Goal: Task Accomplishment & Management: Complete application form

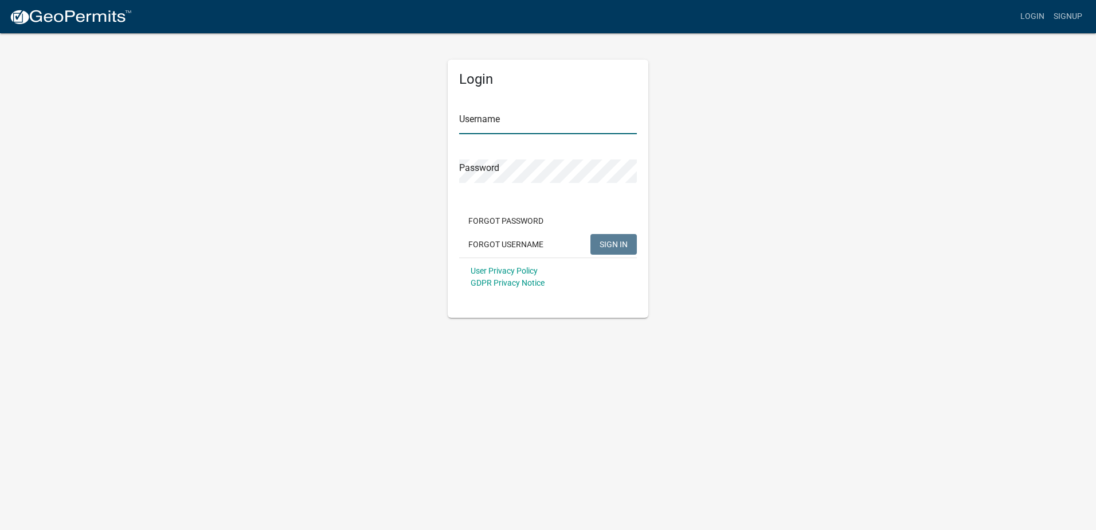
click at [497, 124] on input "Username" at bounding box center [548, 123] width 178 height 24
type input "ashaifer2"
click at [615, 236] on button "SIGN IN" at bounding box center [614, 244] width 46 height 21
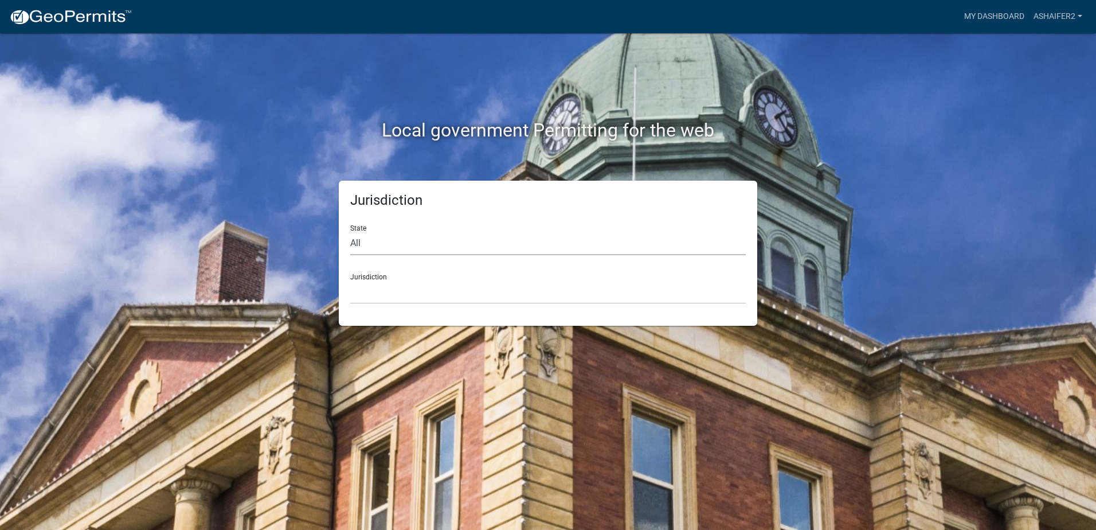
click at [386, 240] on select "All [US_STATE] [US_STATE] [US_STATE] [US_STATE] [US_STATE] [US_STATE] [US_STATE…" at bounding box center [548, 244] width 396 height 24
select select "[US_STATE]"
click at [350, 232] on select "All [US_STATE] [US_STATE] [US_STATE] [US_STATE] [US_STATE] [US_STATE] [US_STATE…" at bounding box center [548, 244] width 396 height 24
click at [380, 285] on select "[GEOGRAPHIC_DATA], [US_STATE][PERSON_NAME][GEOGRAPHIC_DATA], [US_STATE][PERSON_…" at bounding box center [548, 292] width 396 height 24
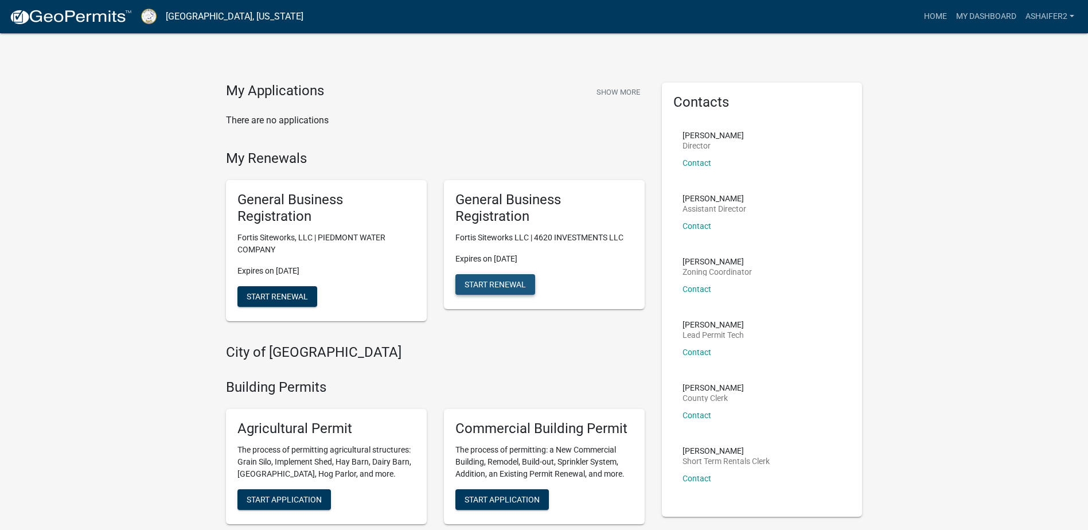
click at [503, 280] on span "Start Renewal" at bounding box center [494, 283] width 61 height 9
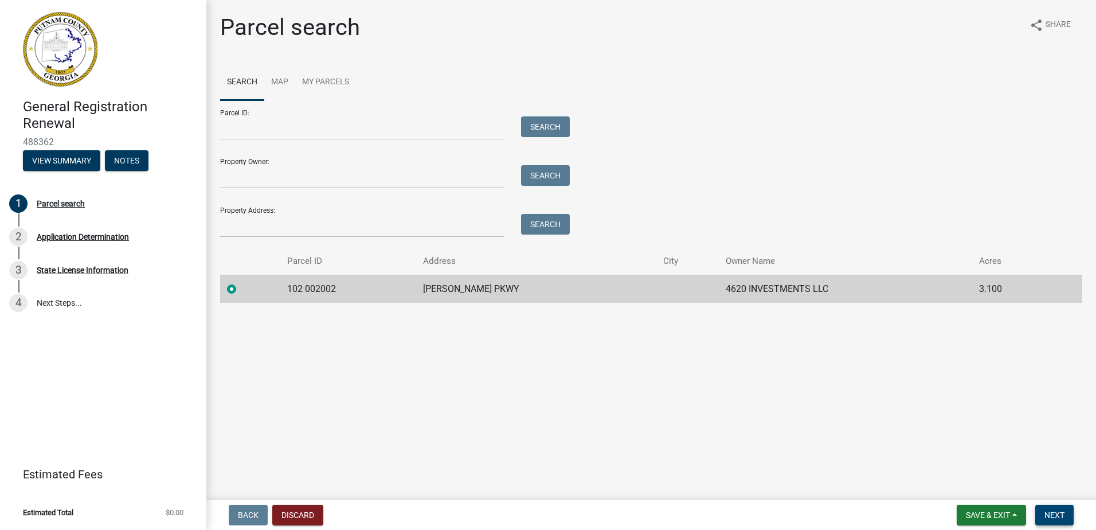
click at [1061, 513] on span "Next" at bounding box center [1055, 514] width 20 height 9
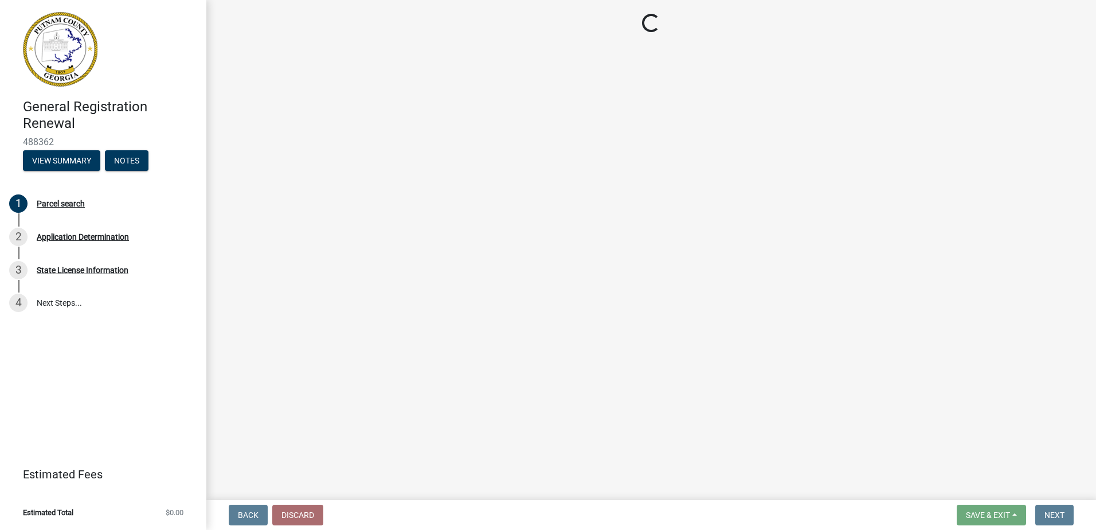
select select "GA"
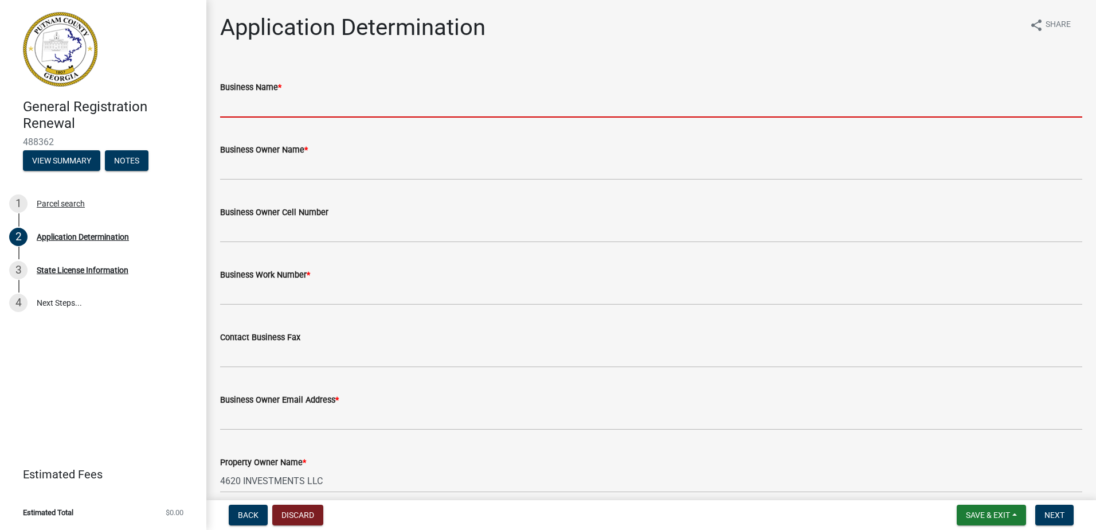
click at [340, 101] on input "Business Name *" at bounding box center [651, 106] width 862 height 24
type input "Fortis Siteworks"
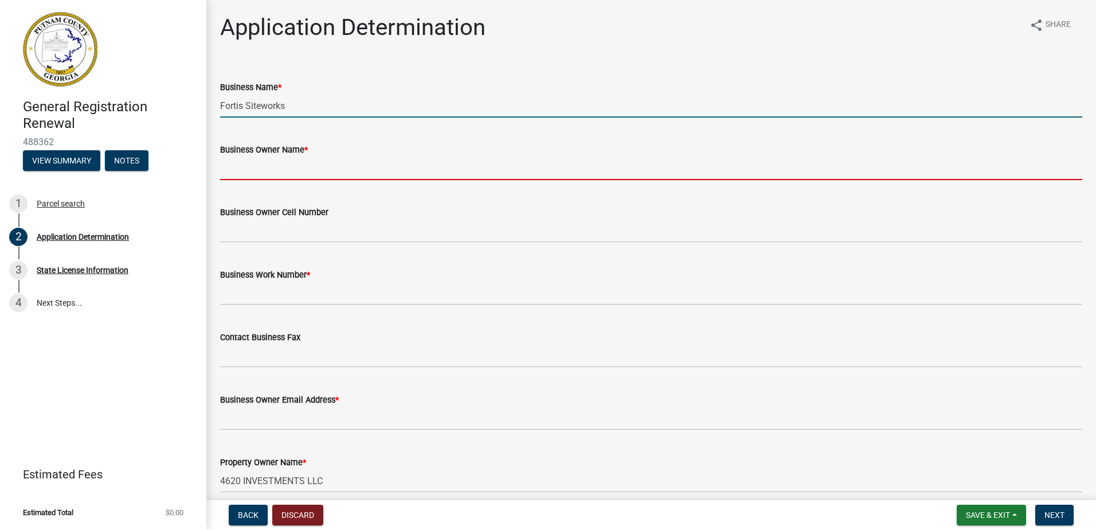
type input "Fortis Siteworks"
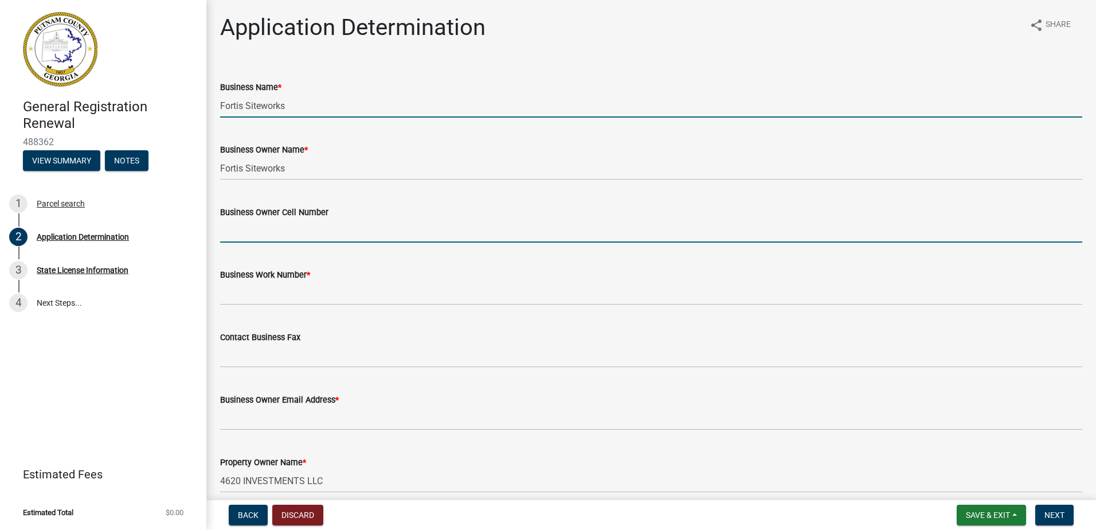
type input "Fortis Siteworks"
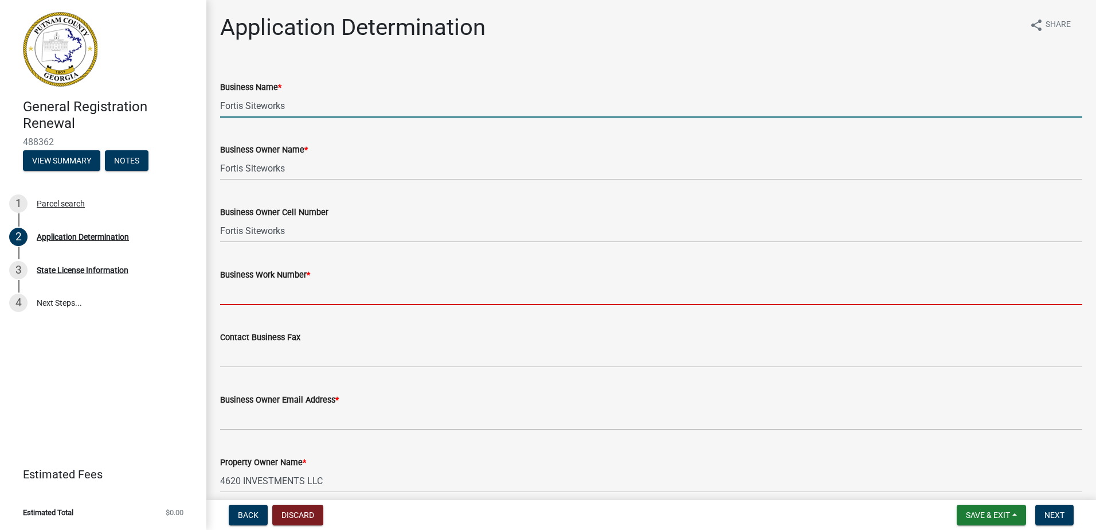
type input "7066231300"
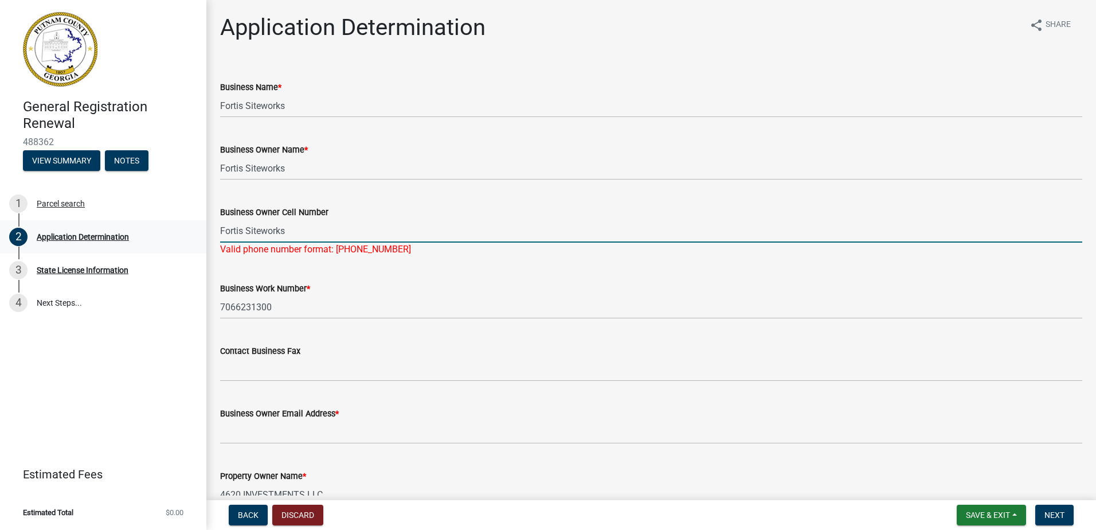
drag, startPoint x: 336, startPoint y: 234, endPoint x: 169, endPoint y: 235, distance: 167.4
click at [169, 235] on div "General Registration Renewal 488362 View Summary Notes 1 Parcel search 2 Applic…" at bounding box center [548, 265] width 1096 height 530
type input "[PHONE_NUMBER]"
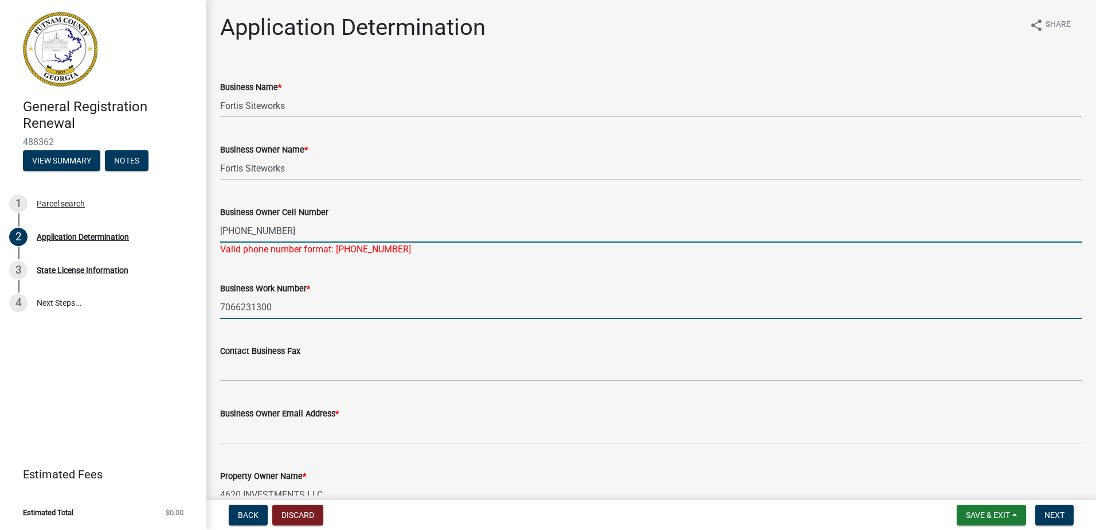
click at [388, 305] on wm-data-entity-input "Business Work Number * 7066231300" at bounding box center [651, 296] width 862 height 62
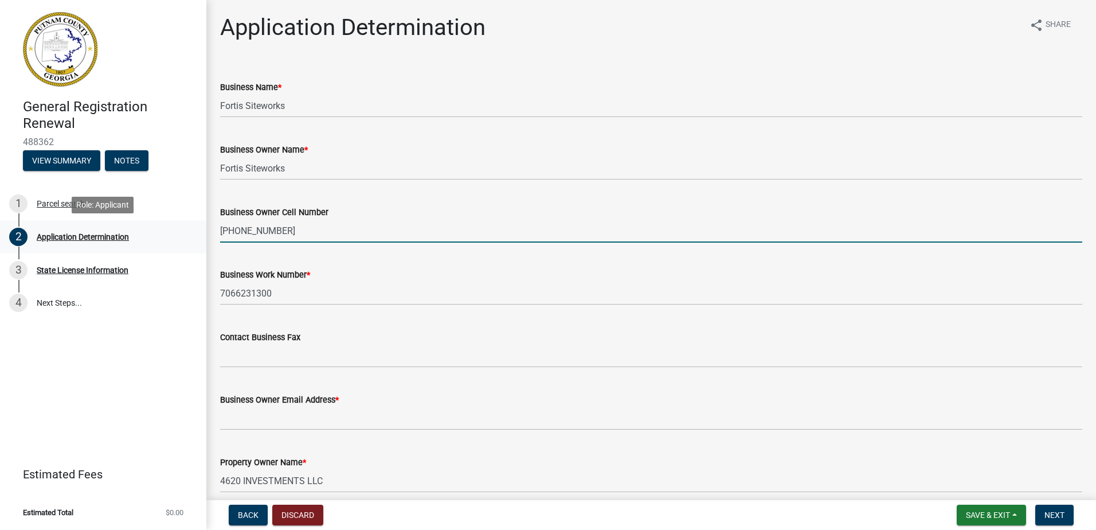
drag, startPoint x: 337, startPoint y: 227, endPoint x: 159, endPoint y: 221, distance: 177.8
click at [159, 221] on div "General Registration Renewal 488362 View Summary Notes 1 Parcel search 2 Applic…" at bounding box center [548, 265] width 1096 height 530
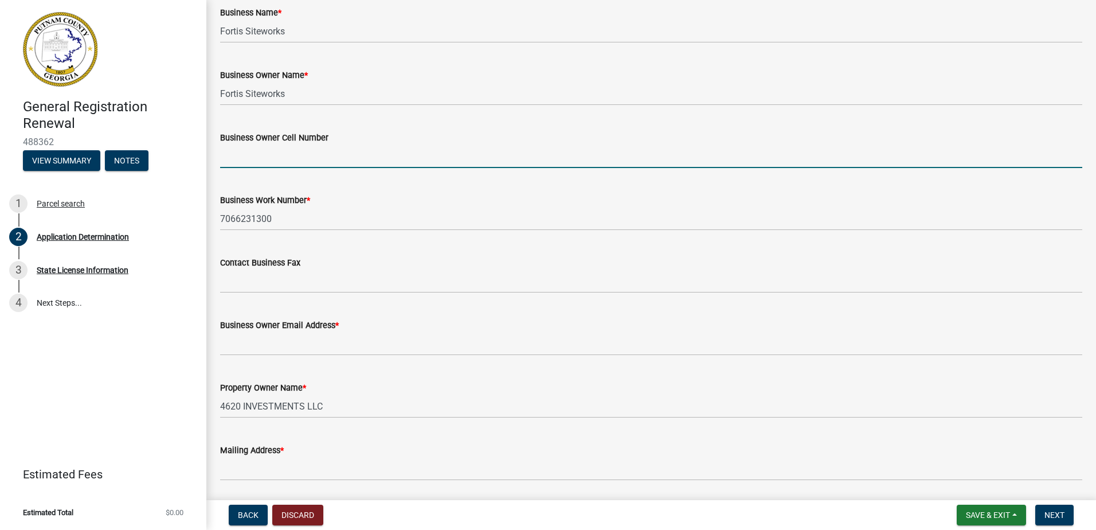
scroll to position [57, 0]
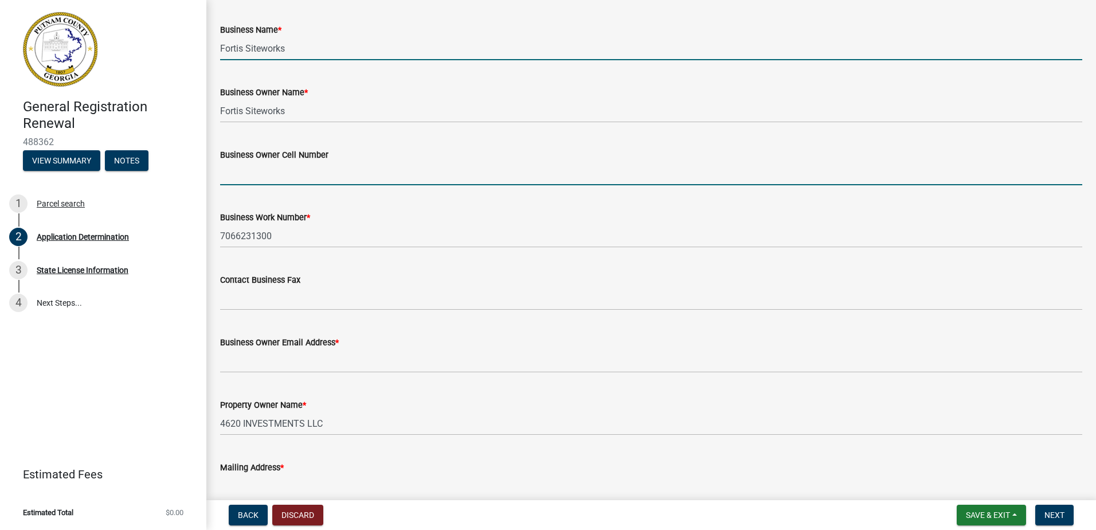
click at [322, 52] on input "Fortis Siteworks" at bounding box center [651, 49] width 862 height 24
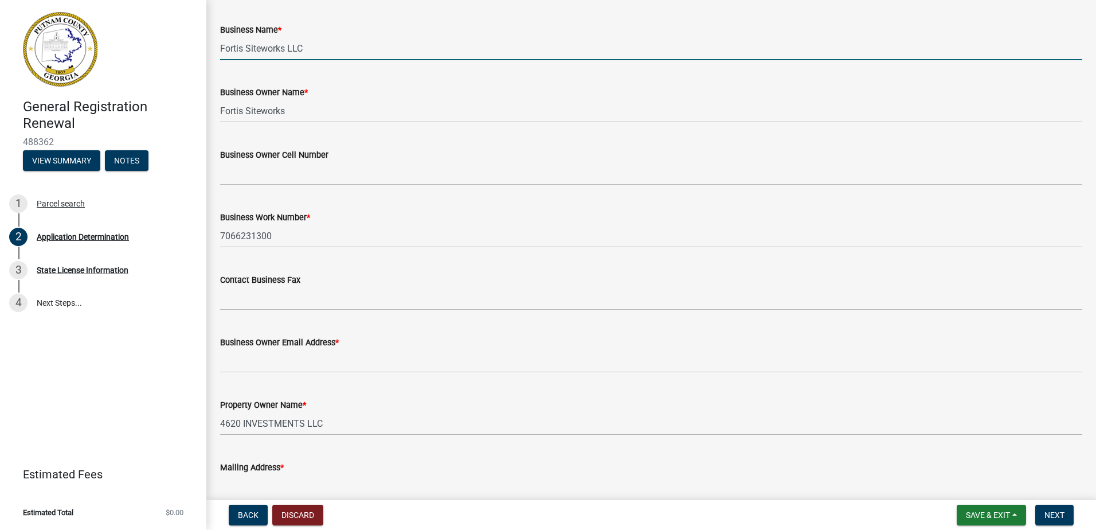
type input "Fortis Siteworks LLC"
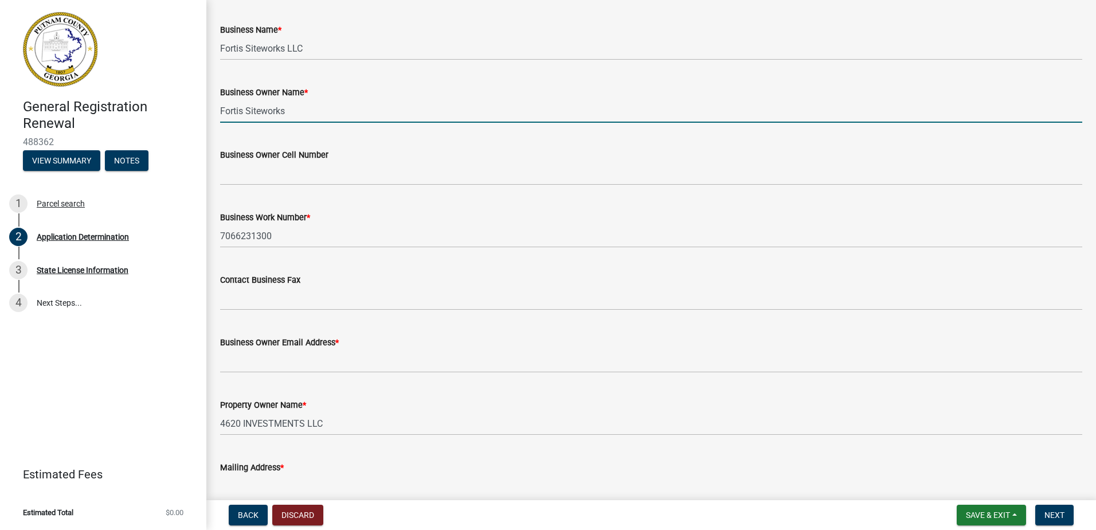
drag, startPoint x: 300, startPoint y: 113, endPoint x: 214, endPoint y: 105, distance: 86.9
click at [217, 106] on div "Business Owner Name * Fortis Siteworks" at bounding box center [651, 95] width 879 height 53
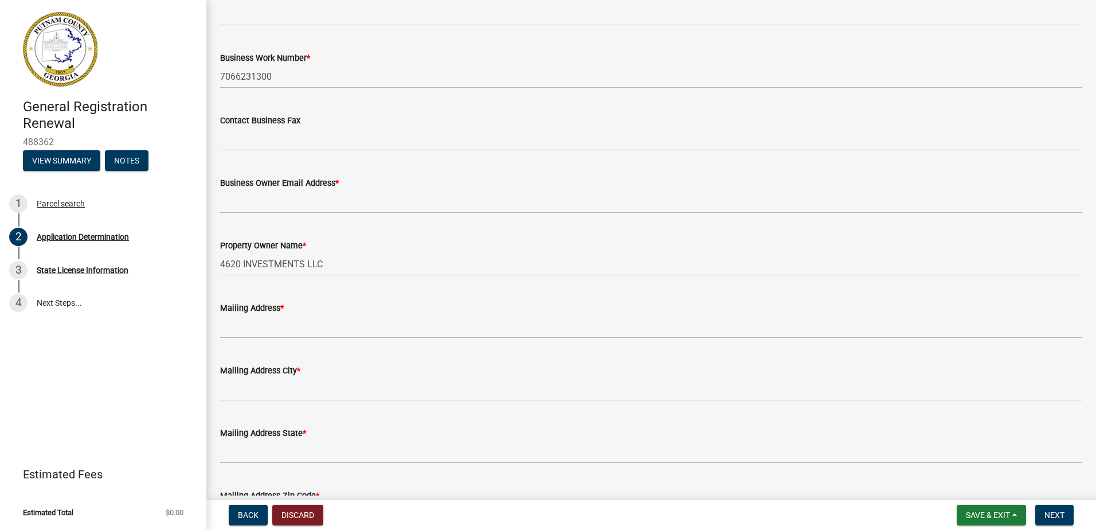
scroll to position [229, 0]
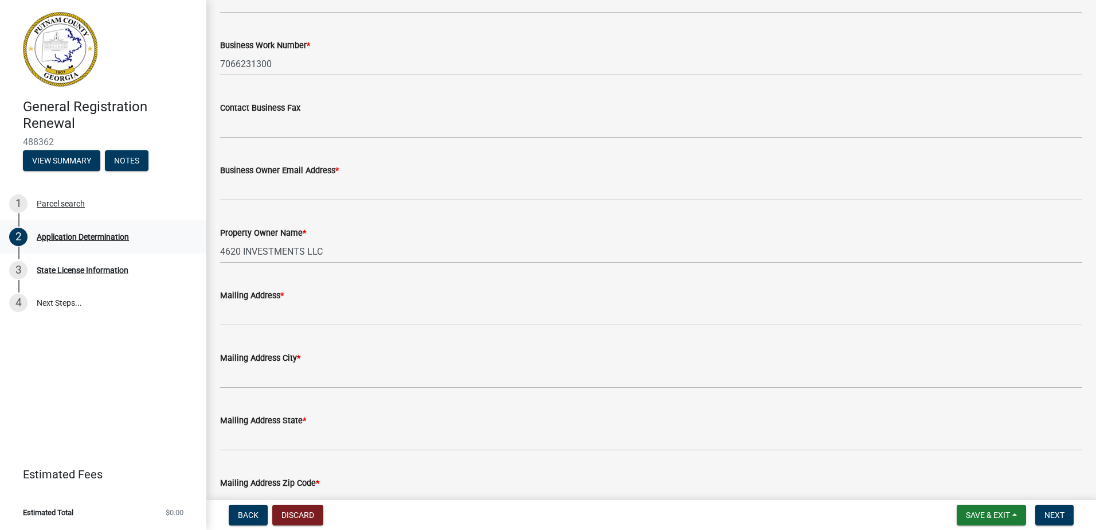
type input "[PERSON_NAME]"
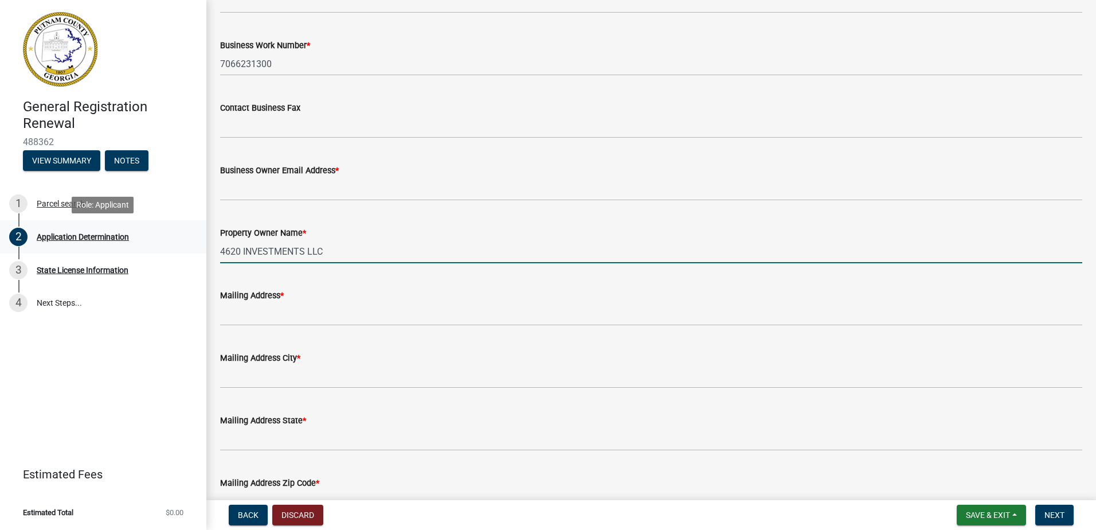
drag, startPoint x: 190, startPoint y: 248, endPoint x: 168, endPoint y: 246, distance: 22.5
click at [174, 247] on div "General Registration Renewal 488362 View Summary Notes 1 Parcel search 2 Applic…" at bounding box center [548, 265] width 1096 height 530
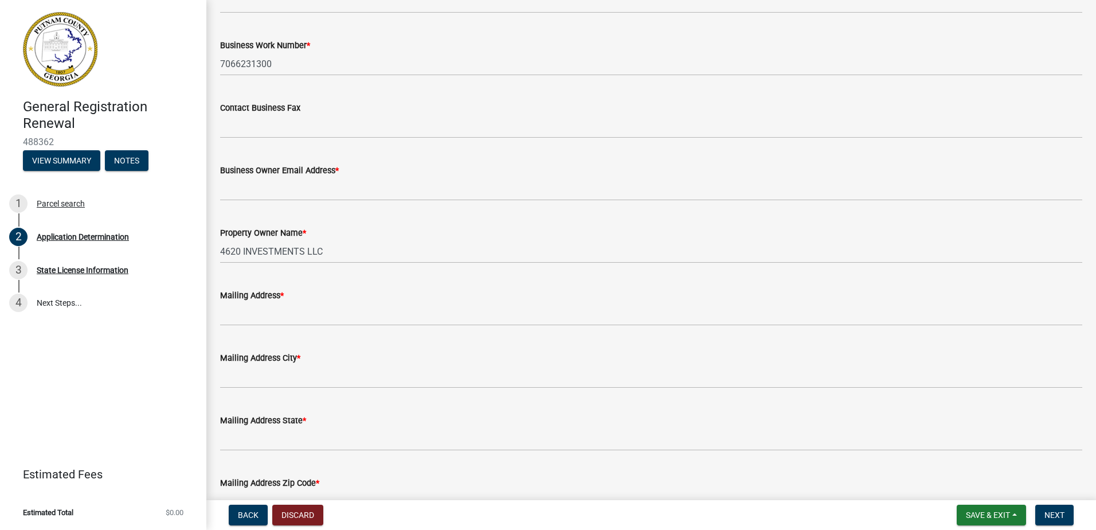
click at [434, 327] on wm-data-entity-input "Mailing Address *" at bounding box center [651, 303] width 862 height 62
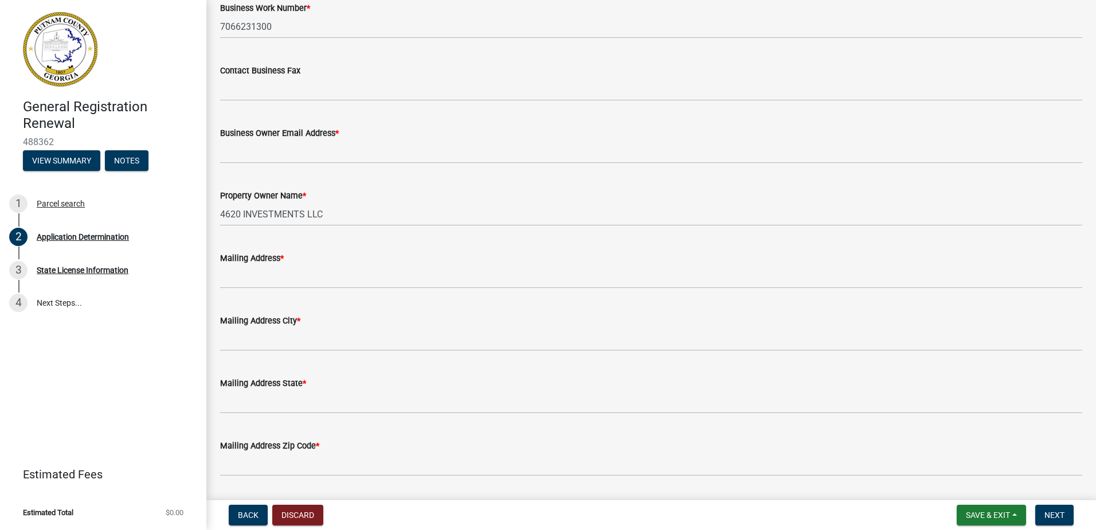
scroll to position [344, 0]
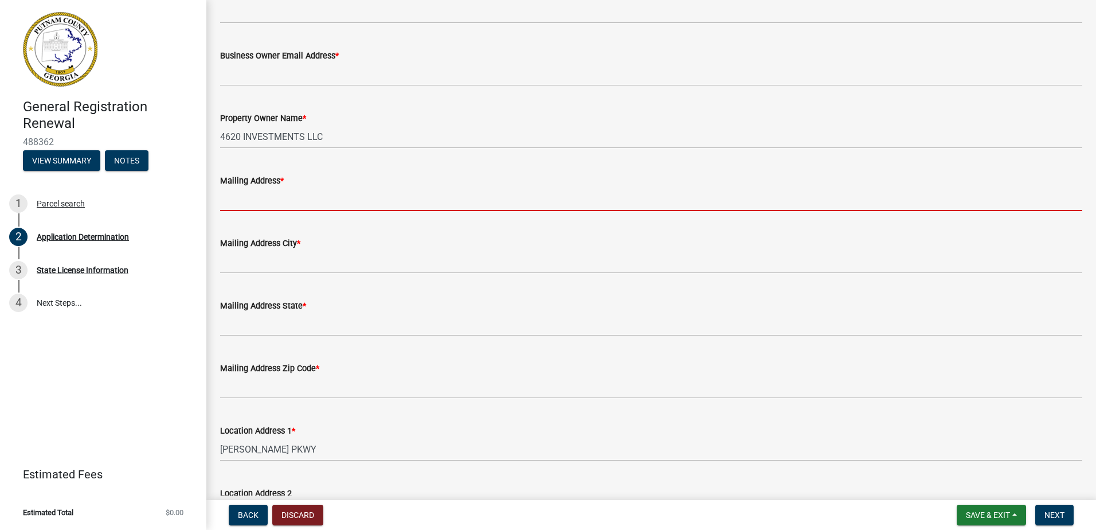
click at [308, 192] on input "Mailing Address *" at bounding box center [651, 199] width 862 height 24
type input "[STREET_ADDRESS][PERSON_NAME]"
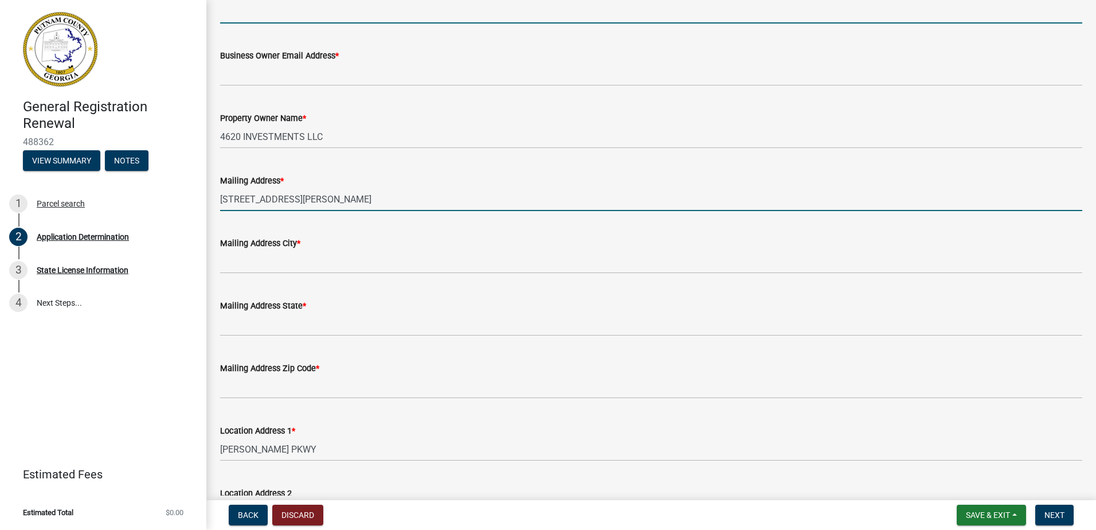
type input "PWC-FS"
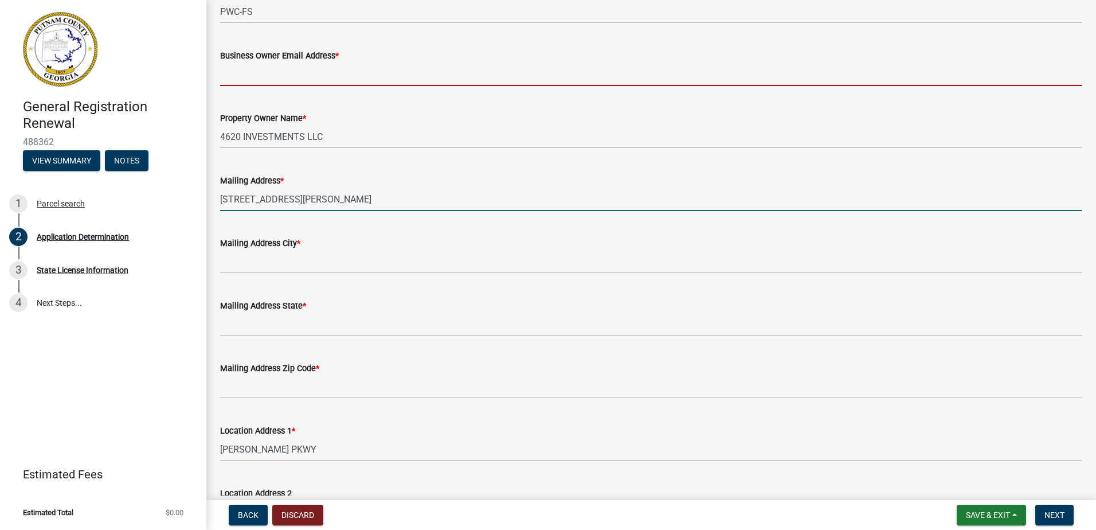
type input "[EMAIL_ADDRESS][DOMAIN_NAME]"
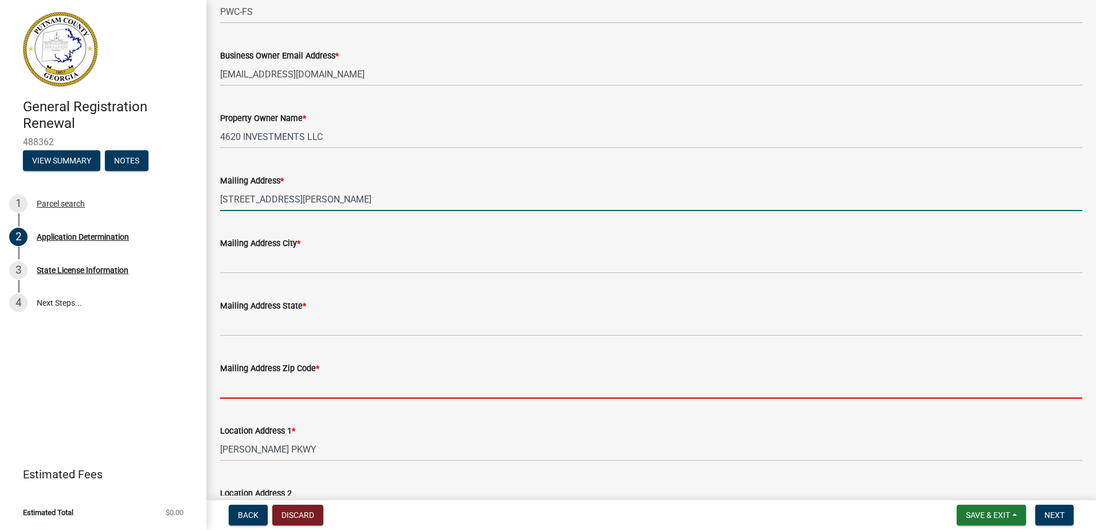
type input "31024"
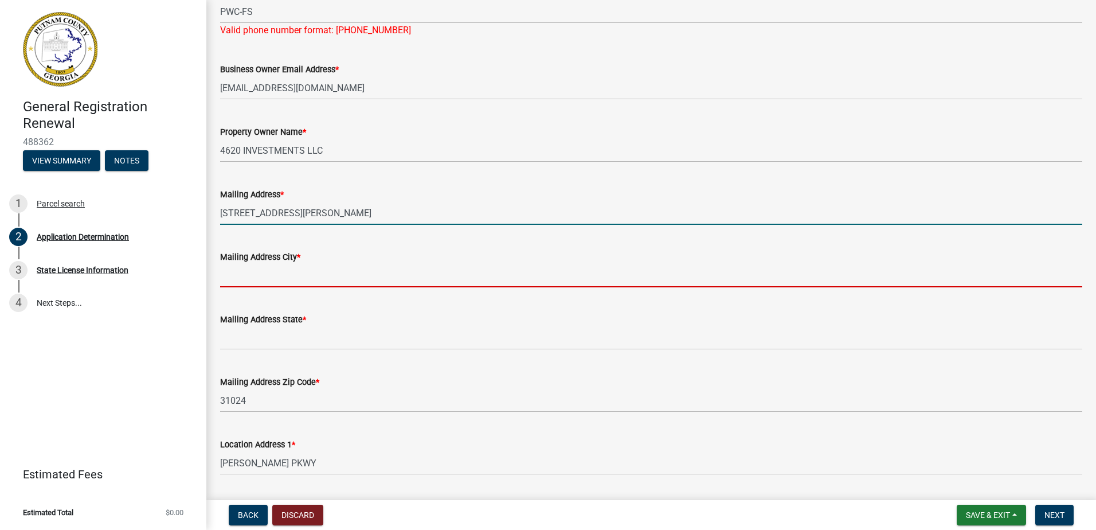
click at [307, 267] on input "Mailing Address City *" at bounding box center [651, 276] width 862 height 24
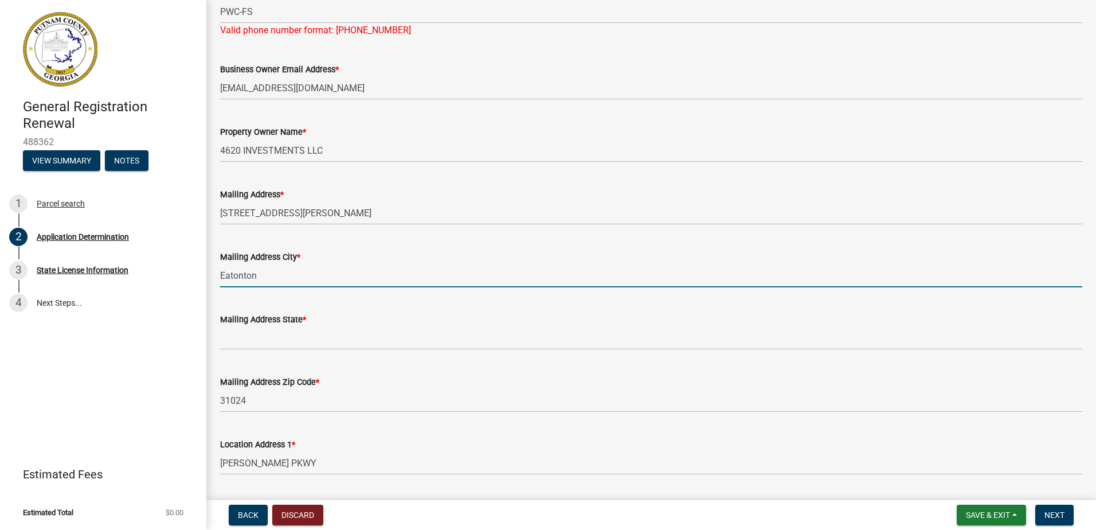
type input "Eatonton"
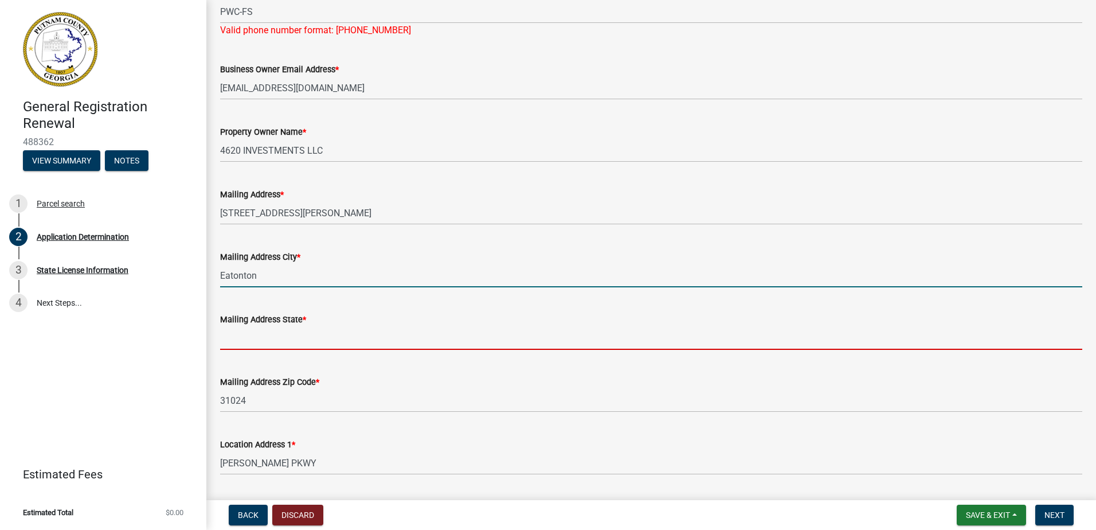
click at [294, 342] on input "Mailing Address State *" at bounding box center [651, 338] width 862 height 24
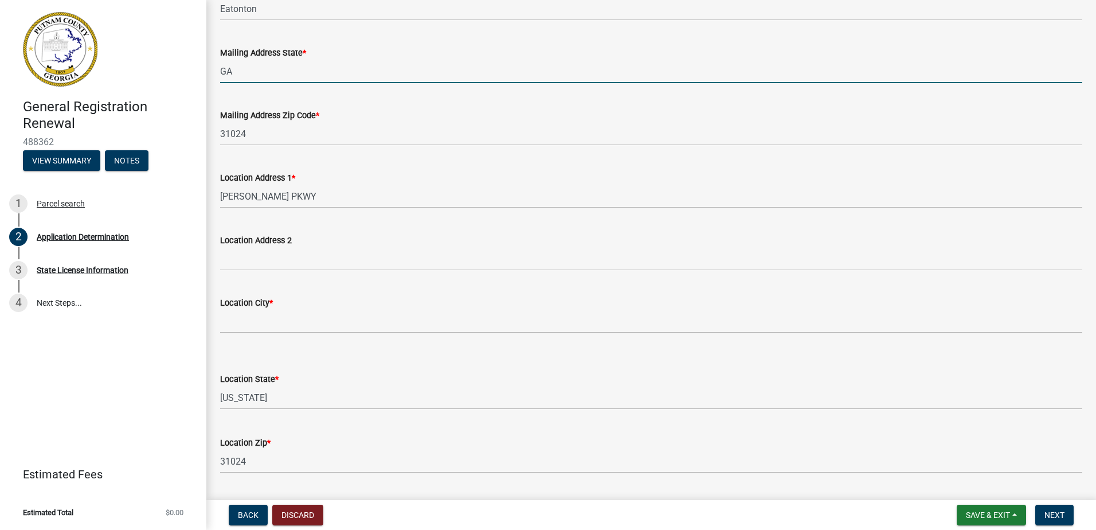
scroll to position [631, 0]
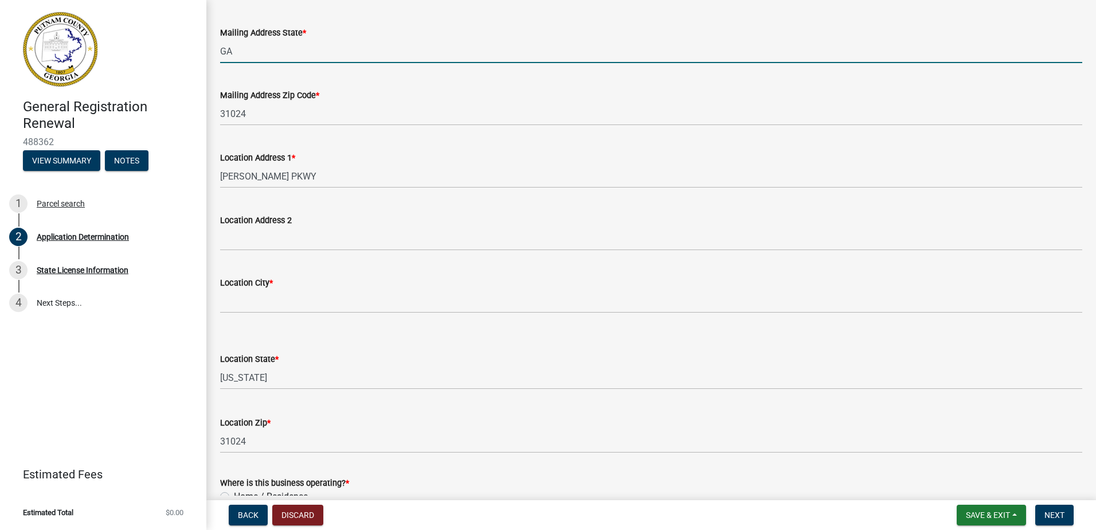
type input "GA"
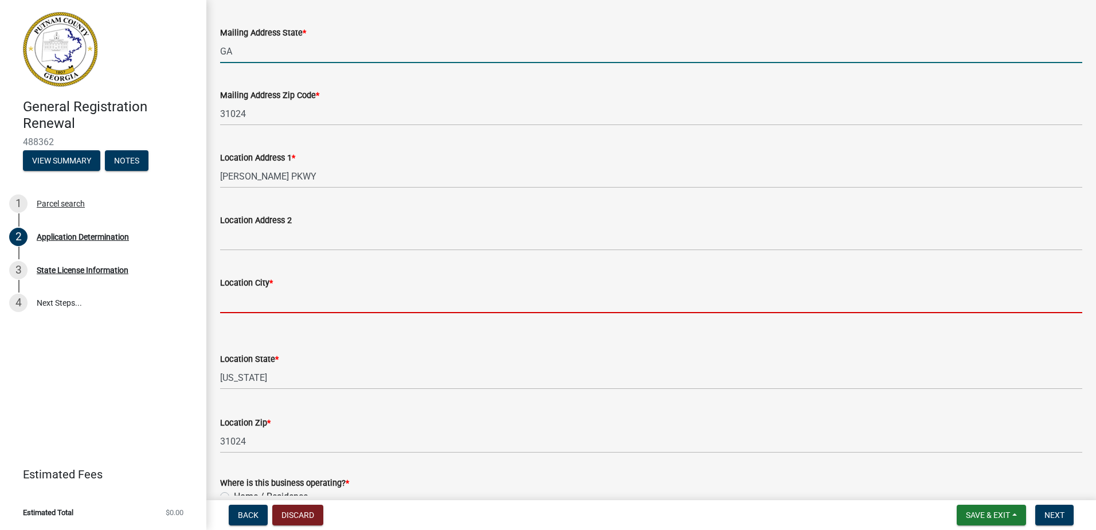
click at [331, 297] on input "Location City *" at bounding box center [651, 302] width 862 height 24
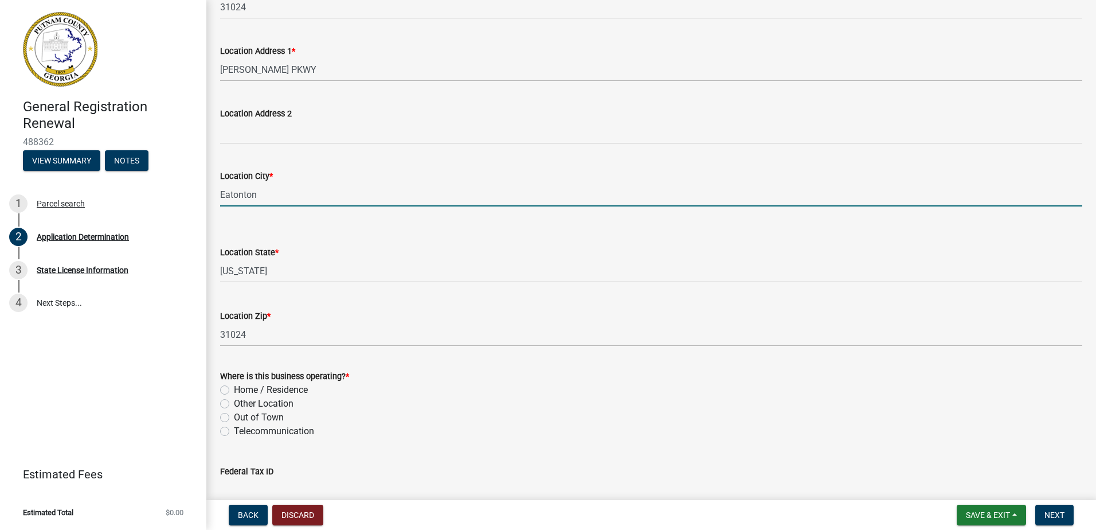
scroll to position [745, 0]
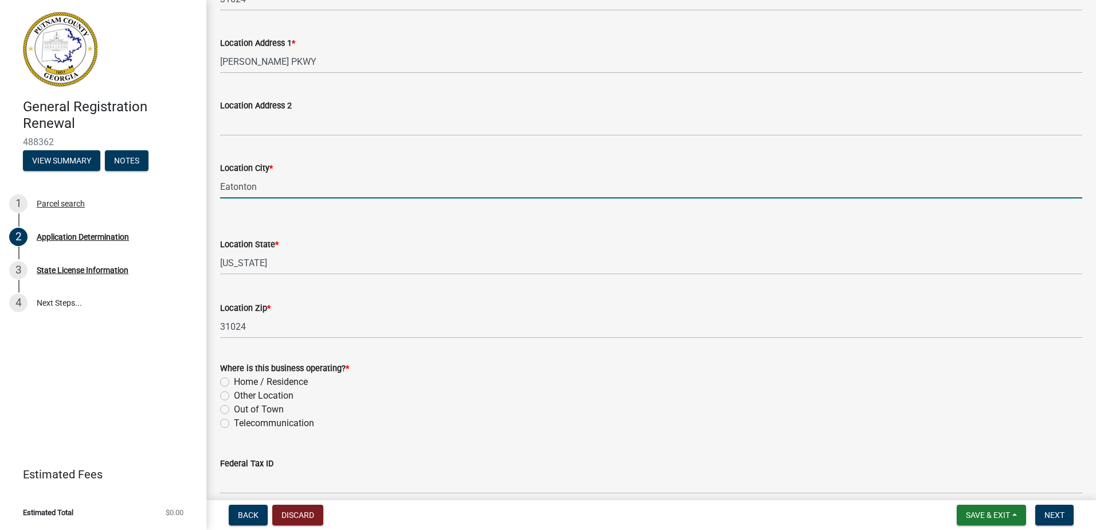
type input "Eatonton"
click at [234, 380] on label "Home / Residence" at bounding box center [271, 382] width 74 height 14
click at [234, 380] on input "Home / Residence" at bounding box center [237, 378] width 7 height 7
radio input "true"
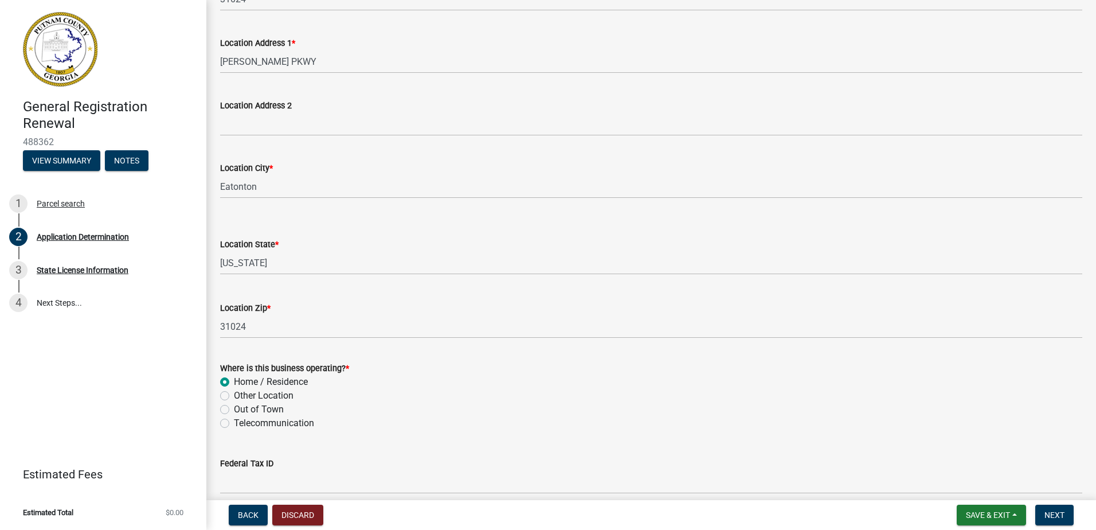
click at [234, 394] on label "Other Location" at bounding box center [264, 396] width 60 height 14
click at [234, 394] on input "Other Location" at bounding box center [237, 392] width 7 height 7
radio input "true"
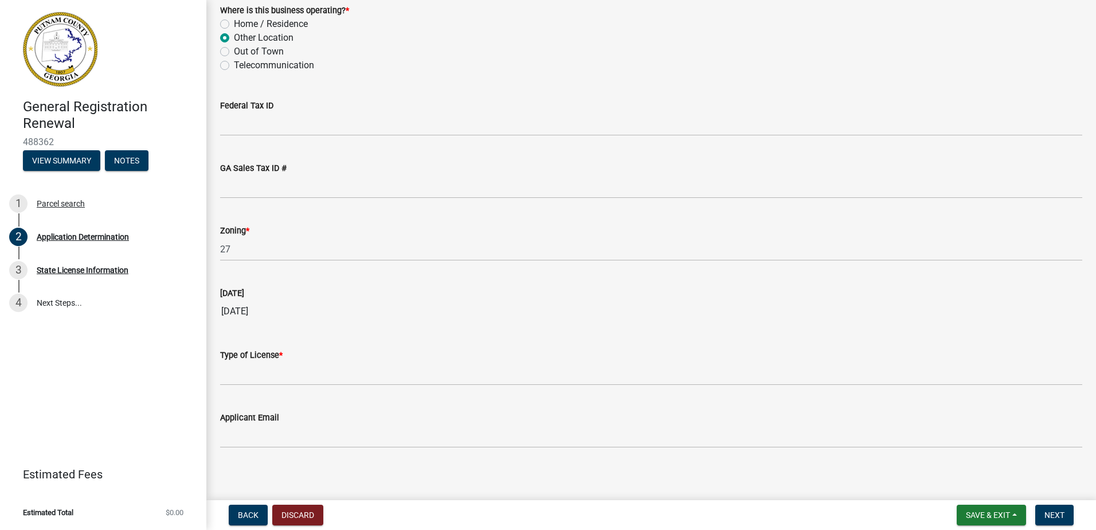
scroll to position [1109, 0]
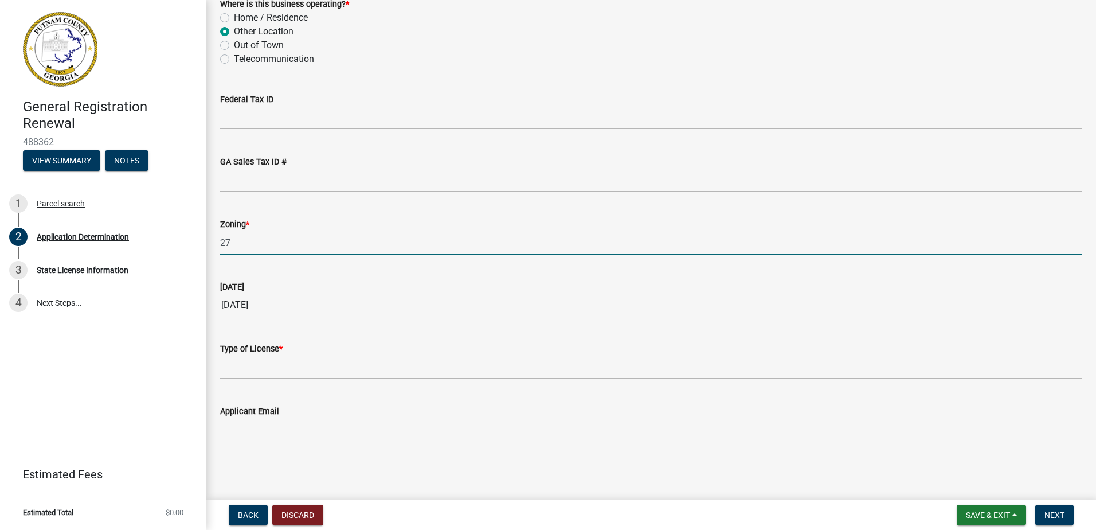
click at [304, 242] on input "27" at bounding box center [651, 243] width 862 height 24
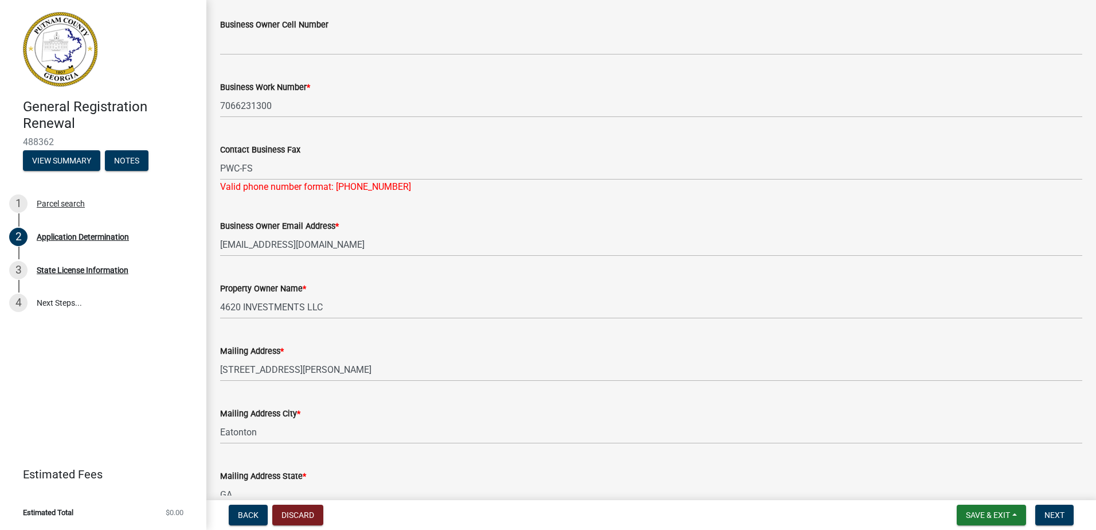
scroll to position [344, 0]
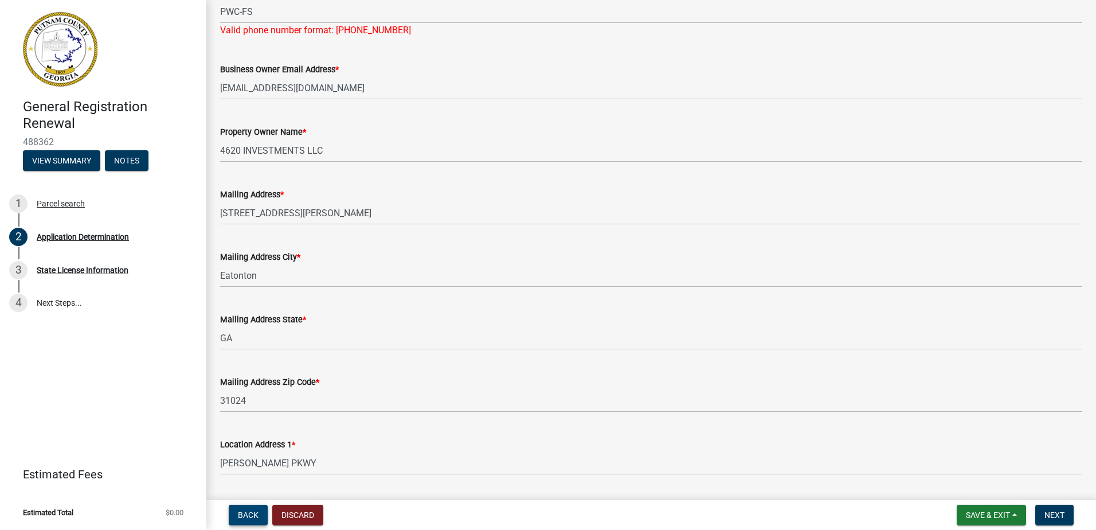
click at [250, 516] on span "Back" at bounding box center [248, 514] width 21 height 9
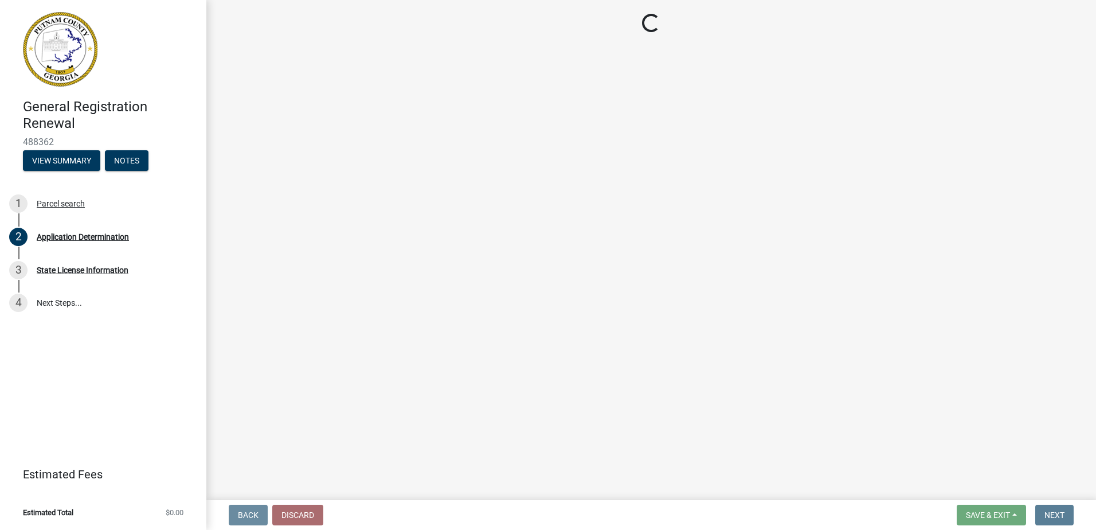
scroll to position [0, 0]
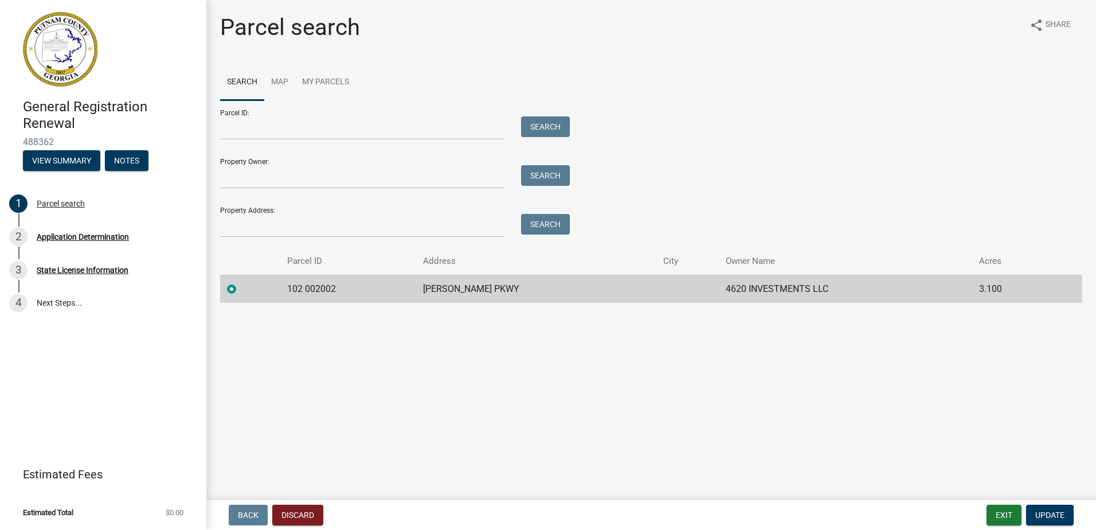
click at [241, 282] on label at bounding box center [241, 282] width 0 height 0
click at [241, 287] on 002002 "radio" at bounding box center [244, 285] width 7 height 7
click at [312, 517] on button "Discard" at bounding box center [297, 515] width 51 height 21
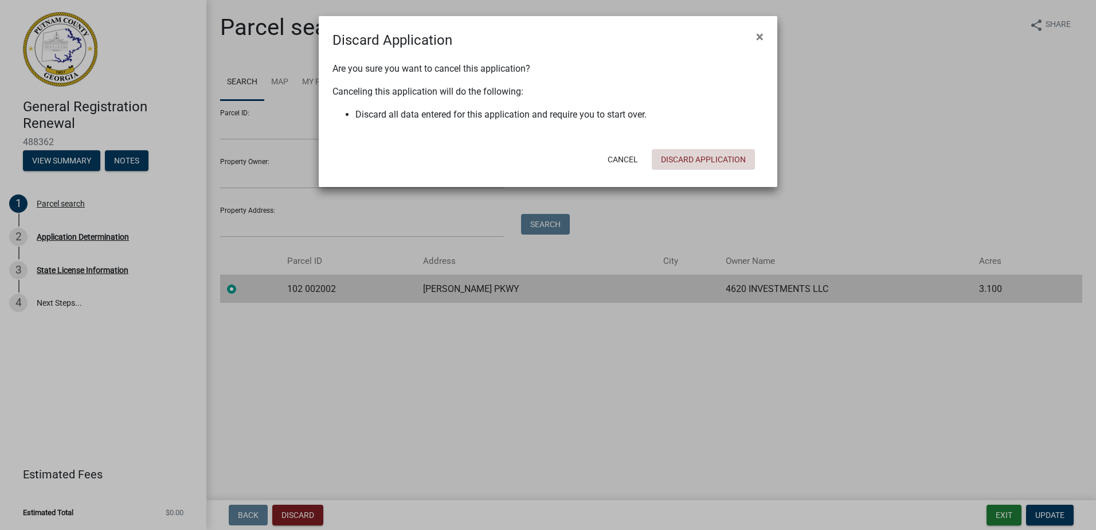
click at [718, 161] on button "Discard Application" at bounding box center [703, 159] width 103 height 21
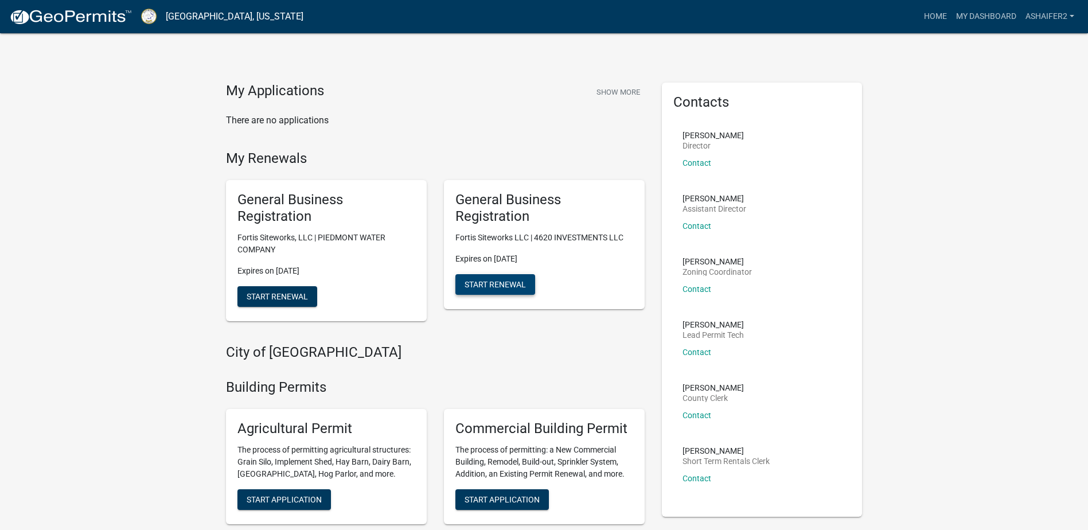
click at [505, 282] on span "Start Renewal" at bounding box center [494, 283] width 61 height 9
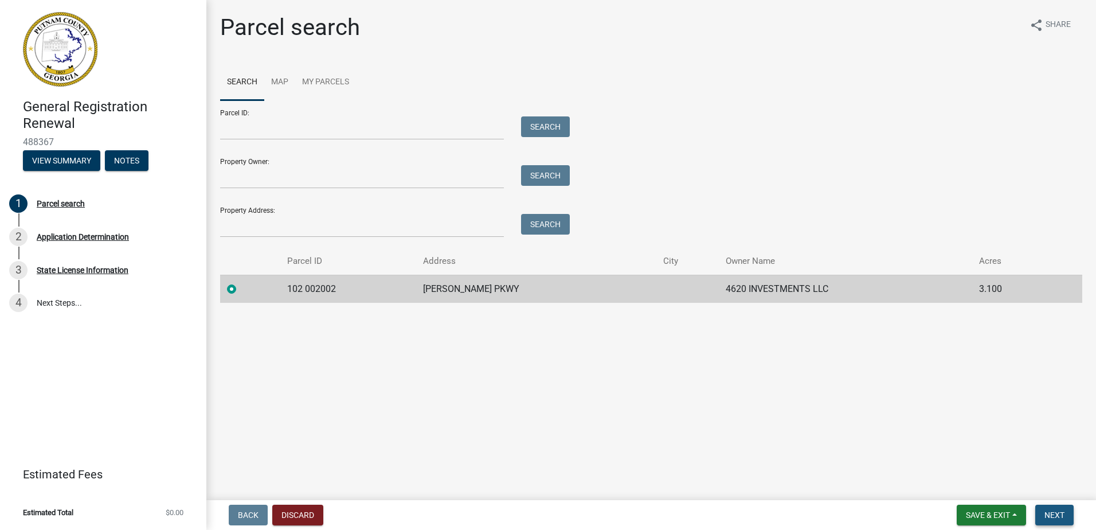
click at [1061, 513] on span "Next" at bounding box center [1055, 514] width 20 height 9
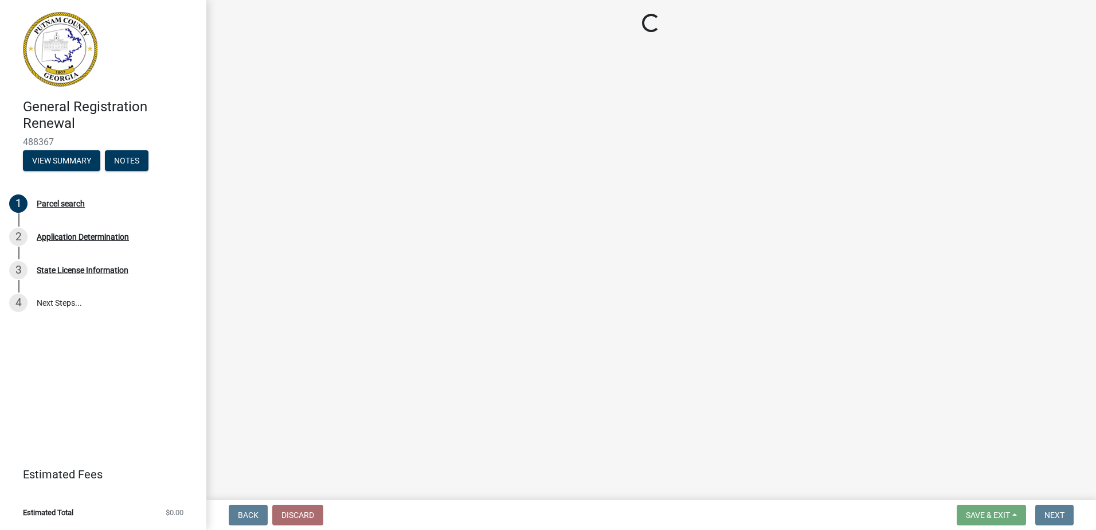
select select "GA"
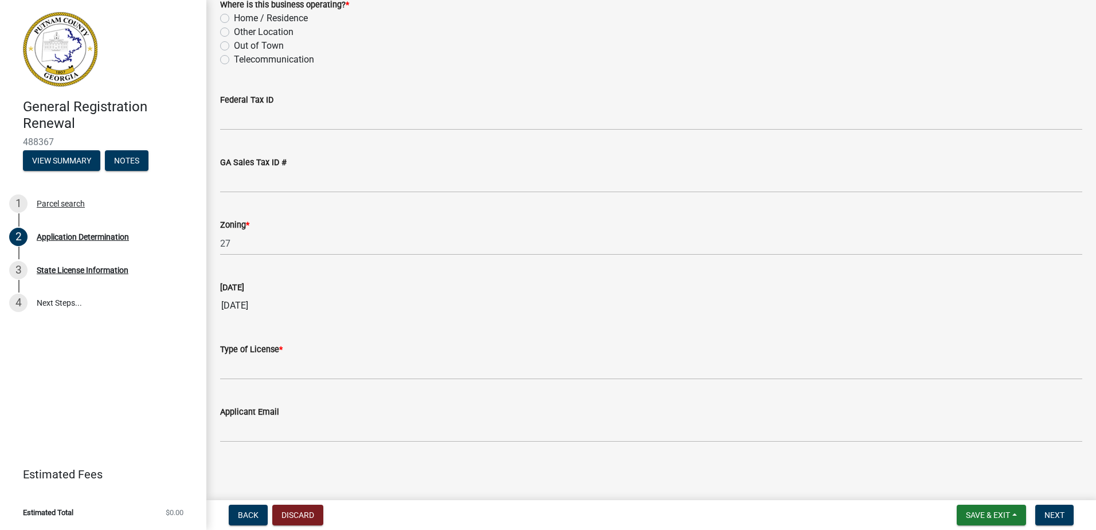
scroll to position [1096, 0]
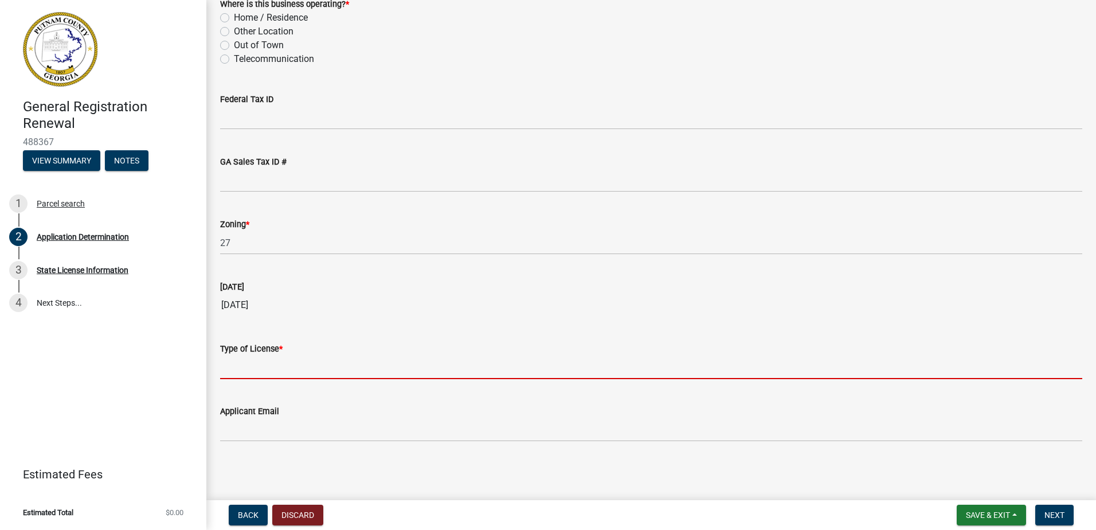
click at [286, 366] on input "Type of License *" at bounding box center [651, 367] width 862 height 24
click at [60, 271] on div "State License Information" at bounding box center [83, 270] width 92 height 8
click at [352, 368] on input "Type of License *" at bounding box center [651, 367] width 862 height 24
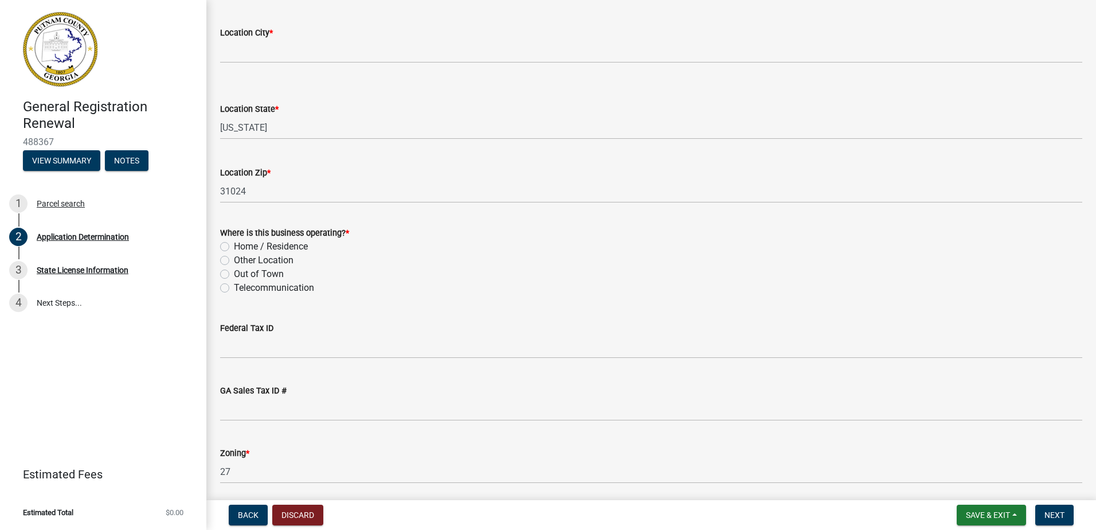
scroll to position [866, 0]
type input "General Business License"
click at [234, 260] on label "Other Location" at bounding box center [264, 261] width 60 height 14
click at [234, 260] on input "Other Location" at bounding box center [237, 257] width 7 height 7
radio input "true"
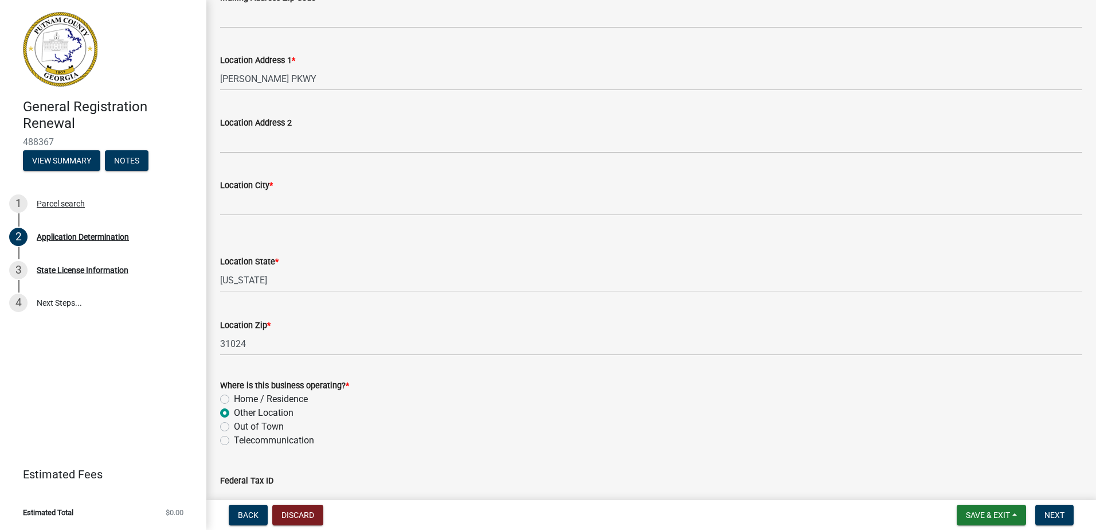
scroll to position [694, 0]
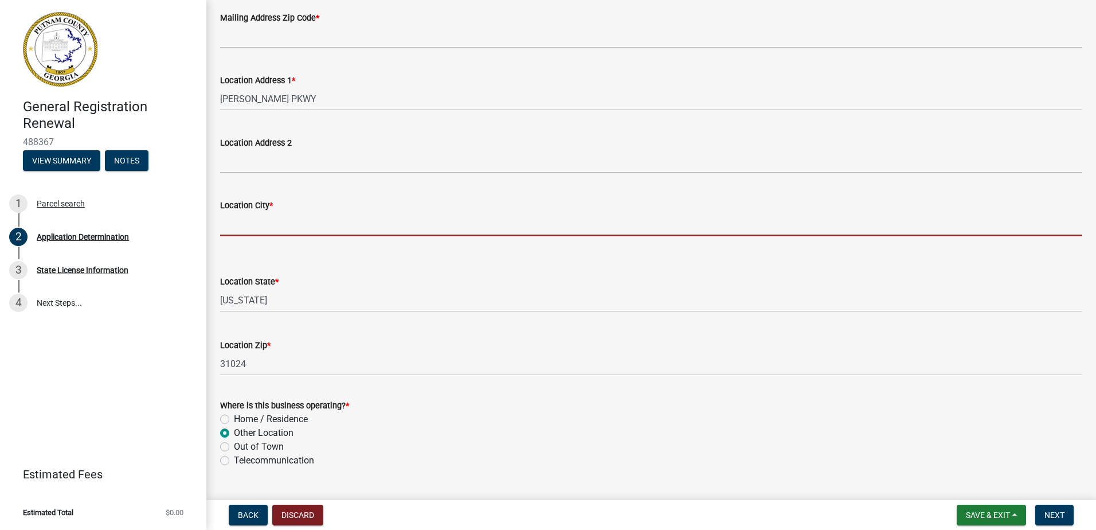
click at [279, 225] on input "Location City *" at bounding box center [651, 224] width 862 height 24
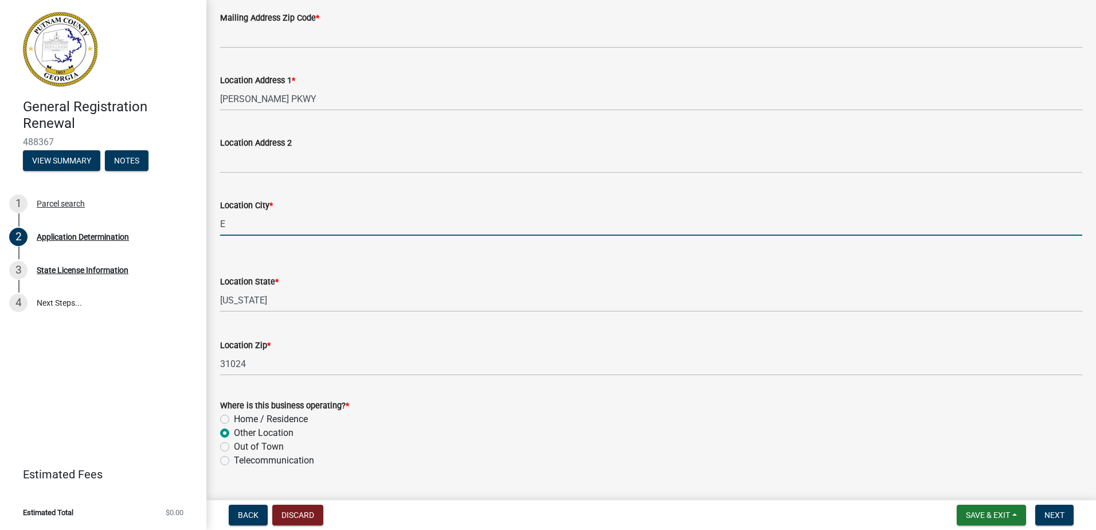
type input "Ea"
click at [257, 216] on input "Ea" at bounding box center [651, 224] width 862 height 24
click at [282, 229] on input "Ea" at bounding box center [651, 224] width 862 height 24
drag, startPoint x: 277, startPoint y: 220, endPoint x: 194, endPoint y: 220, distance: 83.7
click at [195, 220] on div "General Registration Renewal 488367 View Summary Notes 1 Parcel search 2 Applic…" at bounding box center [548, 265] width 1096 height 530
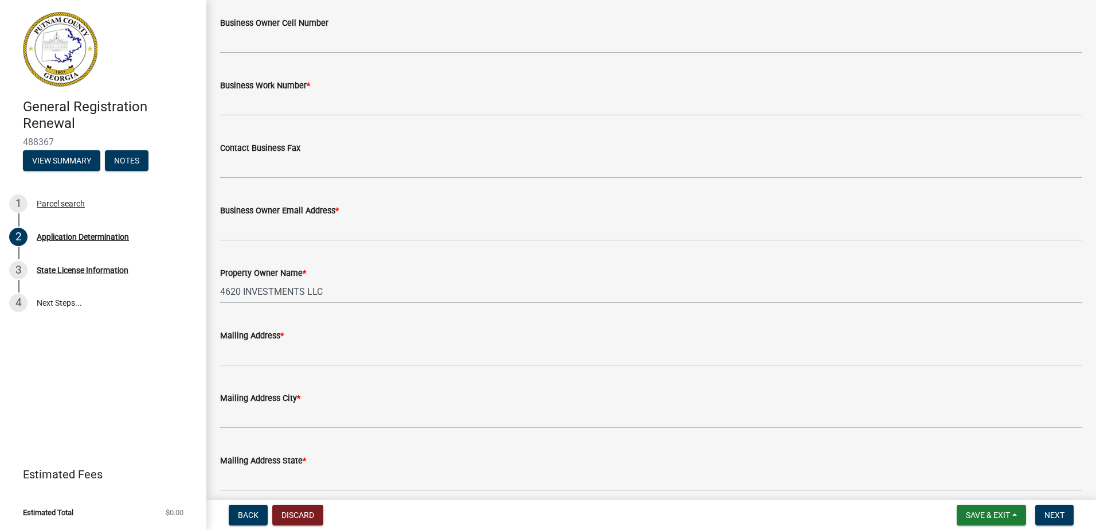
scroll to position [178, 0]
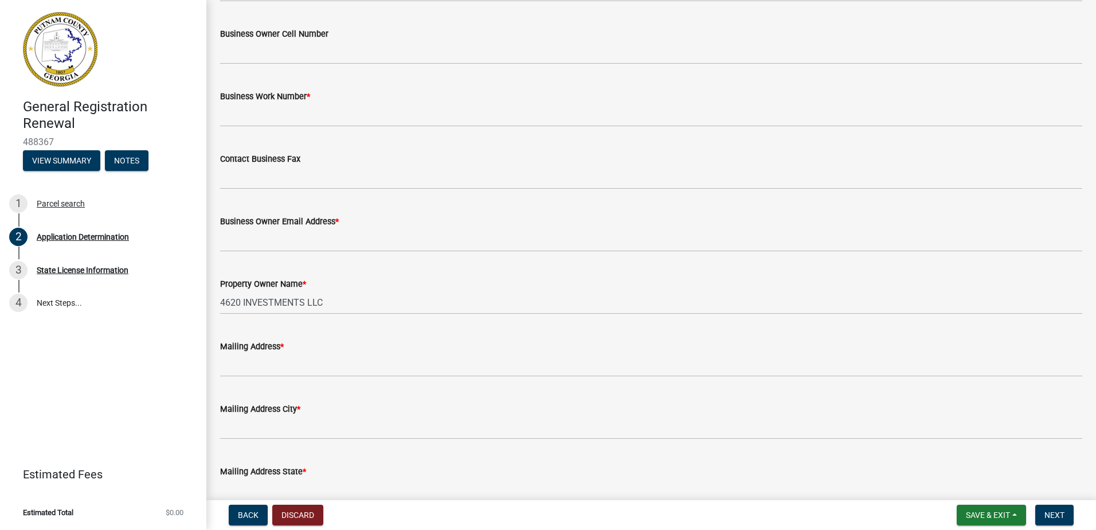
type input "Eatonton"
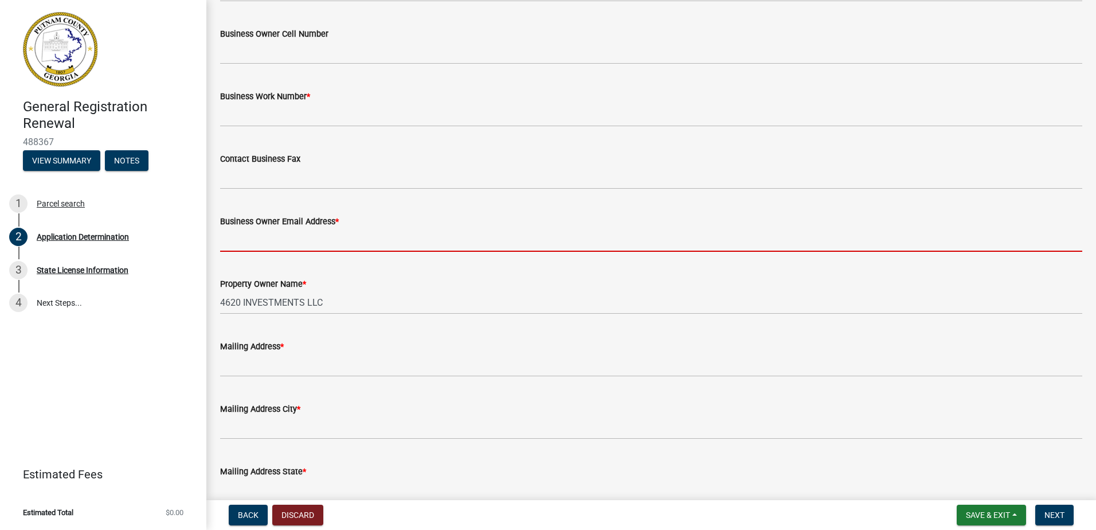
click at [327, 237] on input "Business Owner Email Address *" at bounding box center [651, 240] width 862 height 24
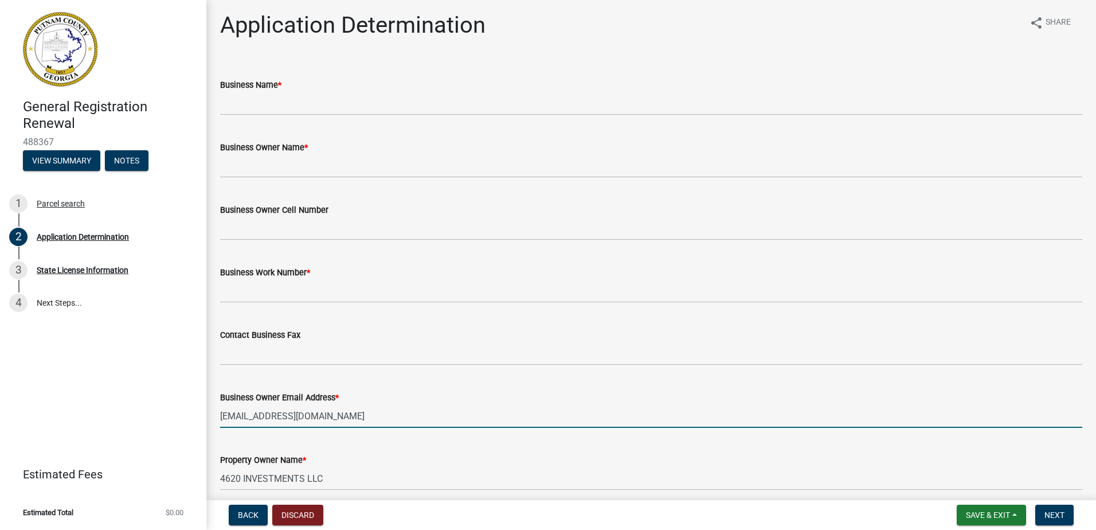
scroll to position [0, 0]
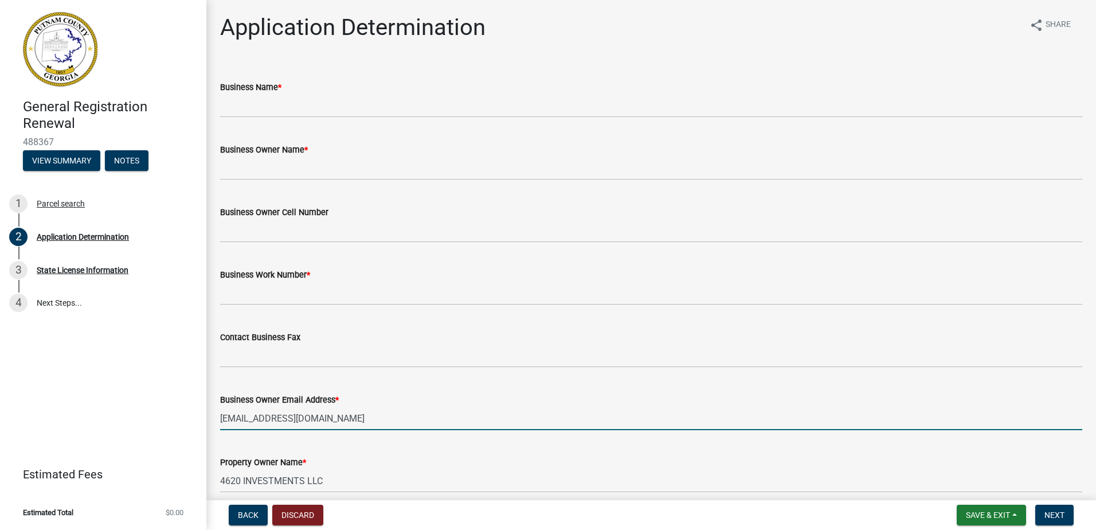
type input "[EMAIL_ADDRESS][DOMAIN_NAME]"
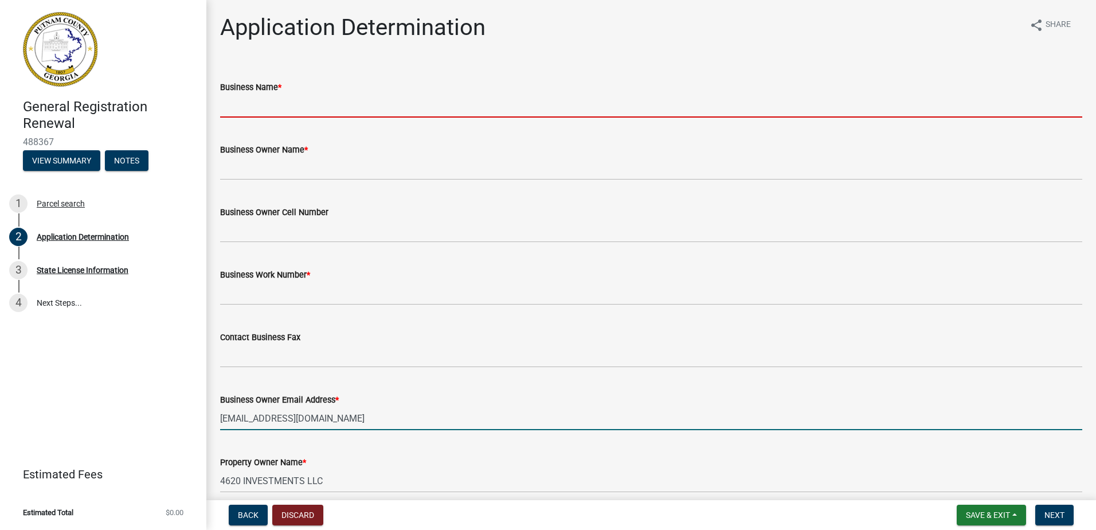
click at [290, 109] on input "Business Name *" at bounding box center [651, 106] width 862 height 24
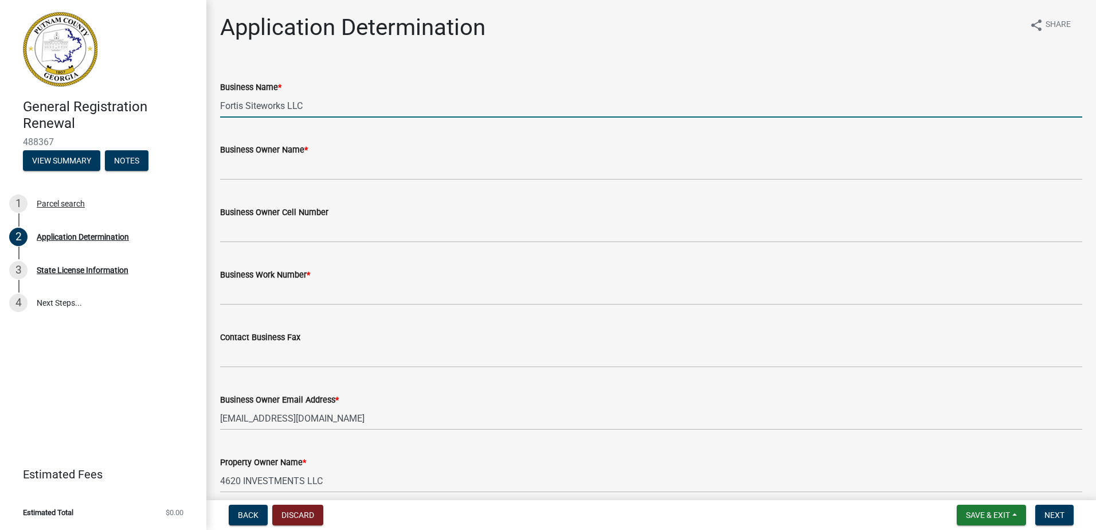
type input "Fortis Siteworks LLC"
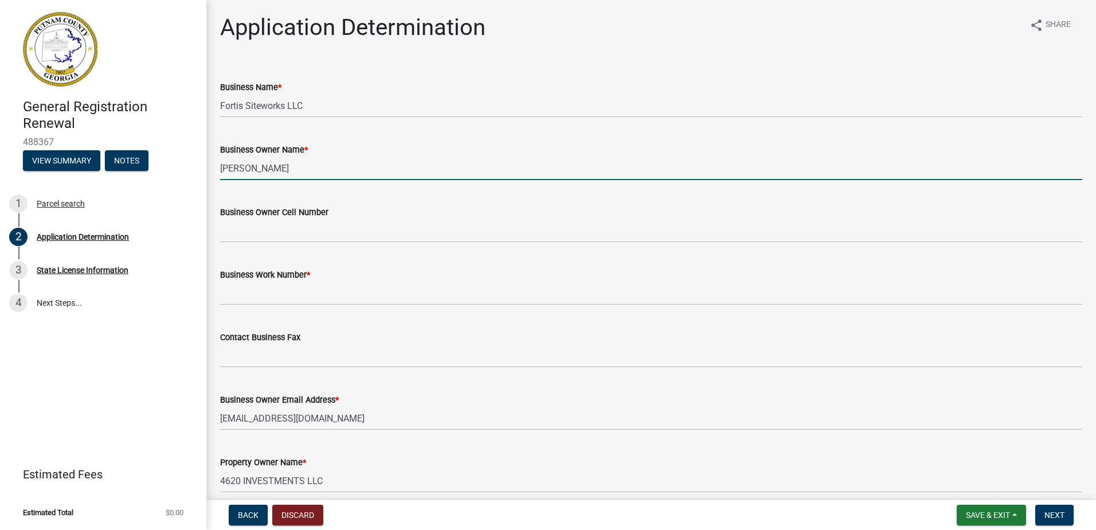
type input "[PERSON_NAME]"
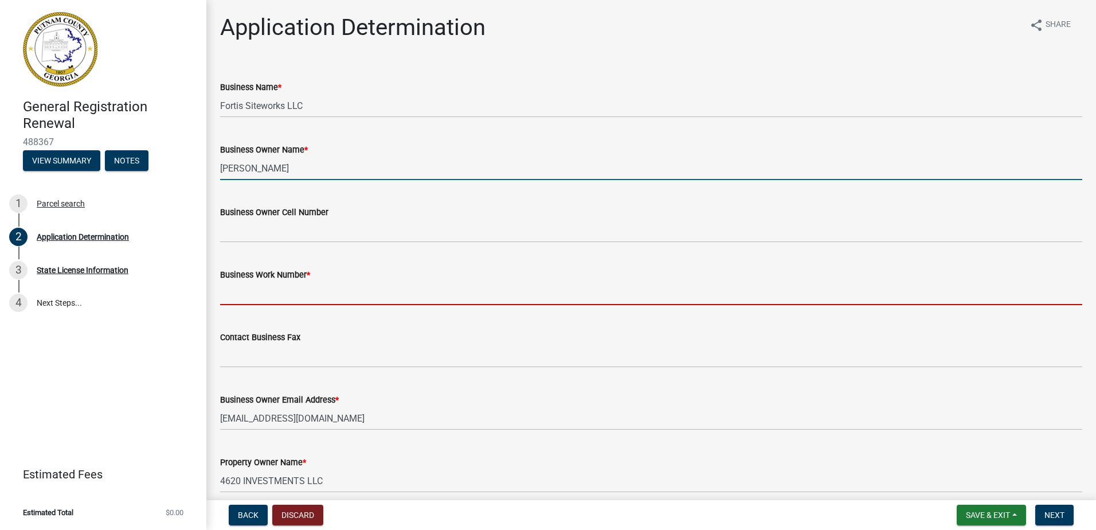
click at [282, 296] on input "Business Work Number *" at bounding box center [651, 294] width 862 height 24
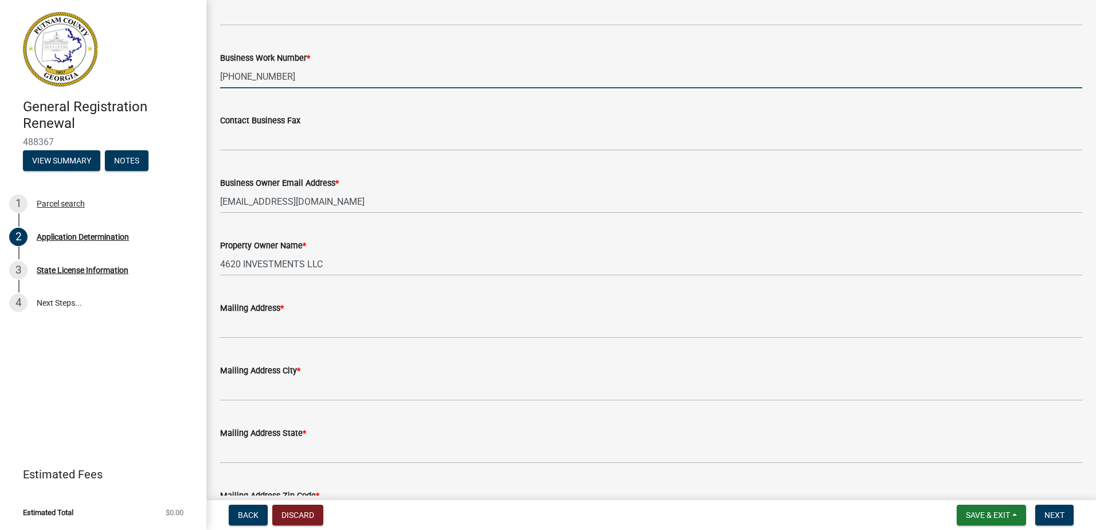
scroll to position [229, 0]
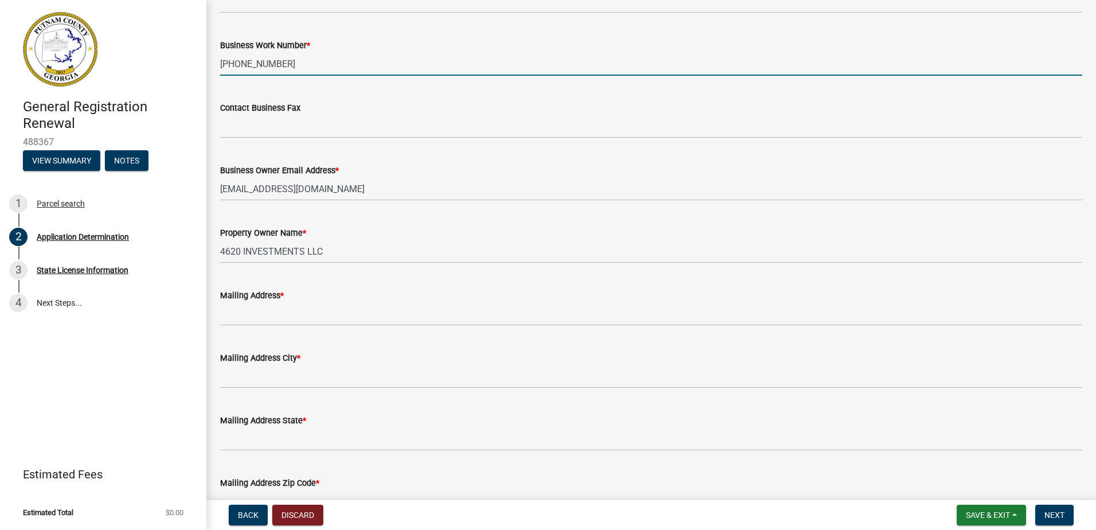
type input "[PHONE_NUMBER]"
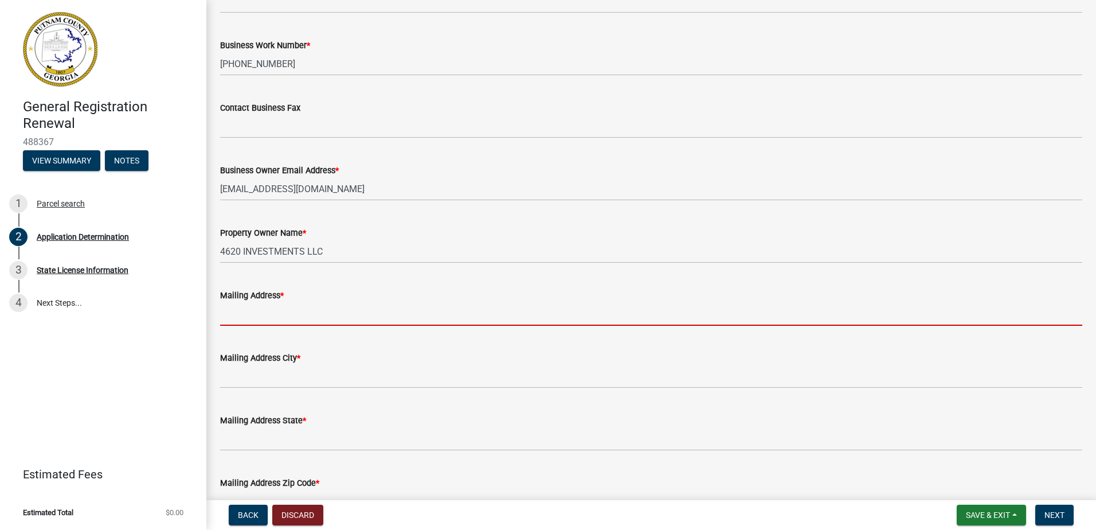
drag, startPoint x: 226, startPoint y: 314, endPoint x: 242, endPoint y: 322, distance: 17.9
click at [226, 314] on input "Mailing Address *" at bounding box center [651, 314] width 862 height 24
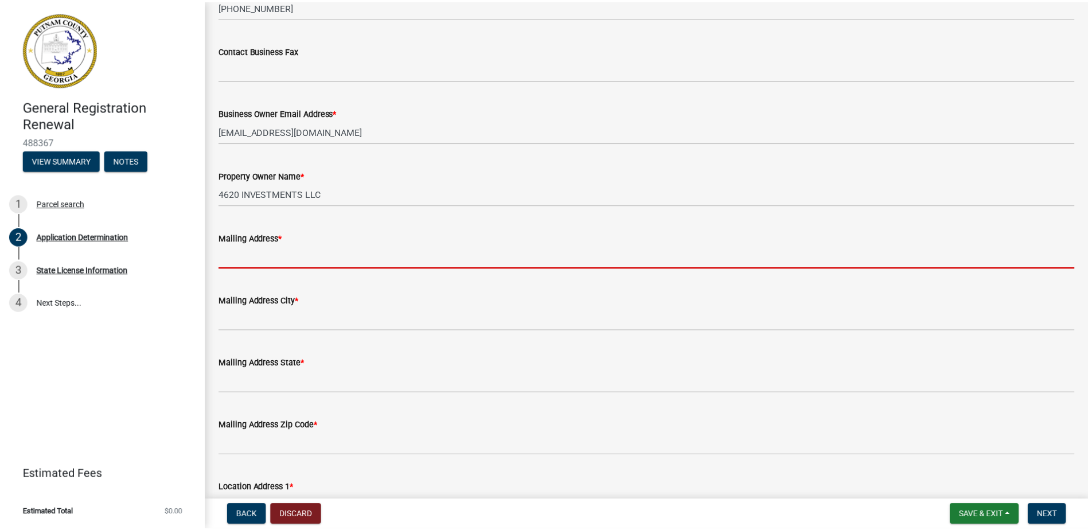
scroll to position [344, 0]
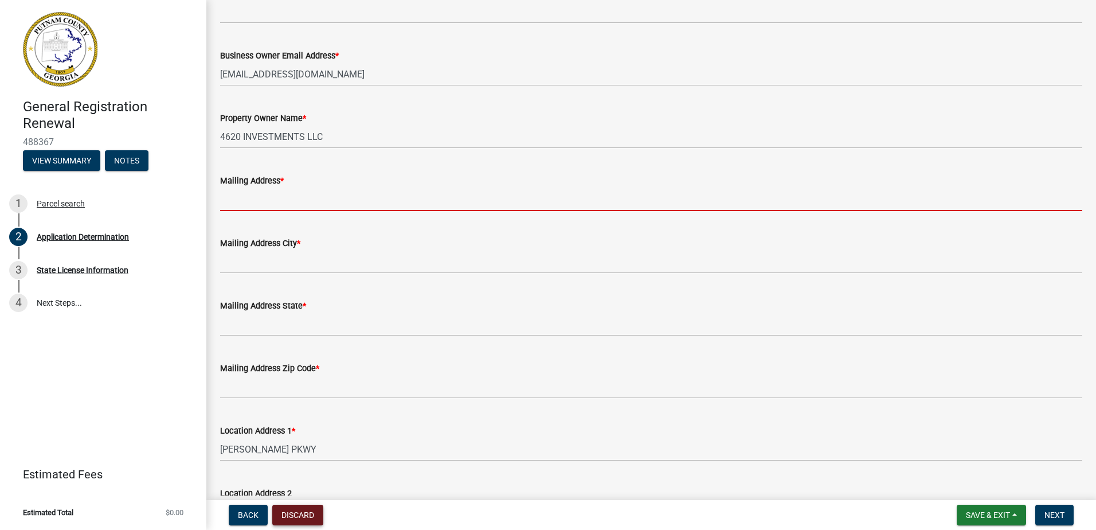
click at [311, 509] on button "Discard" at bounding box center [297, 515] width 51 height 21
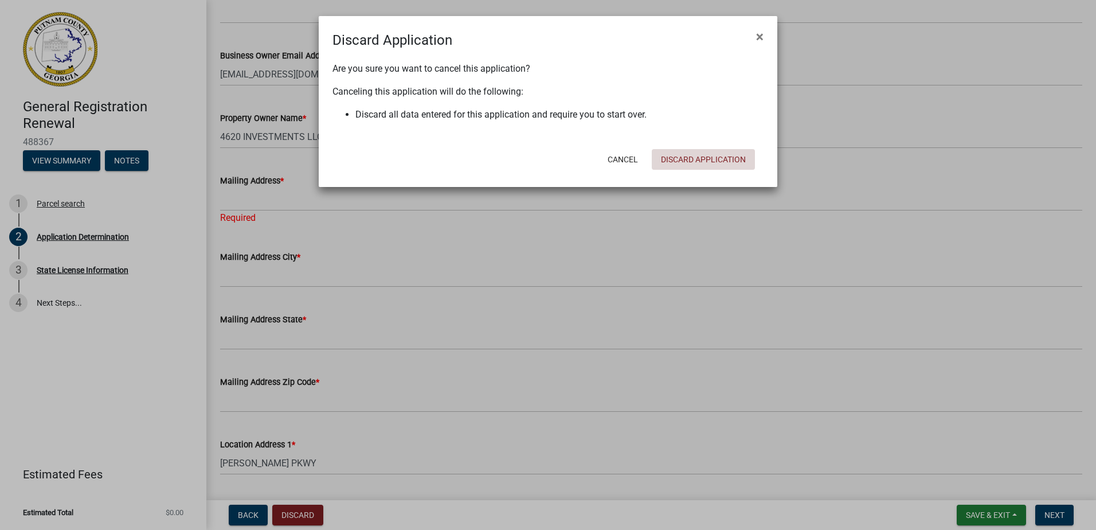
click at [697, 163] on button "Discard Application" at bounding box center [703, 159] width 103 height 21
